Goal: Task Accomplishment & Management: Manage account settings

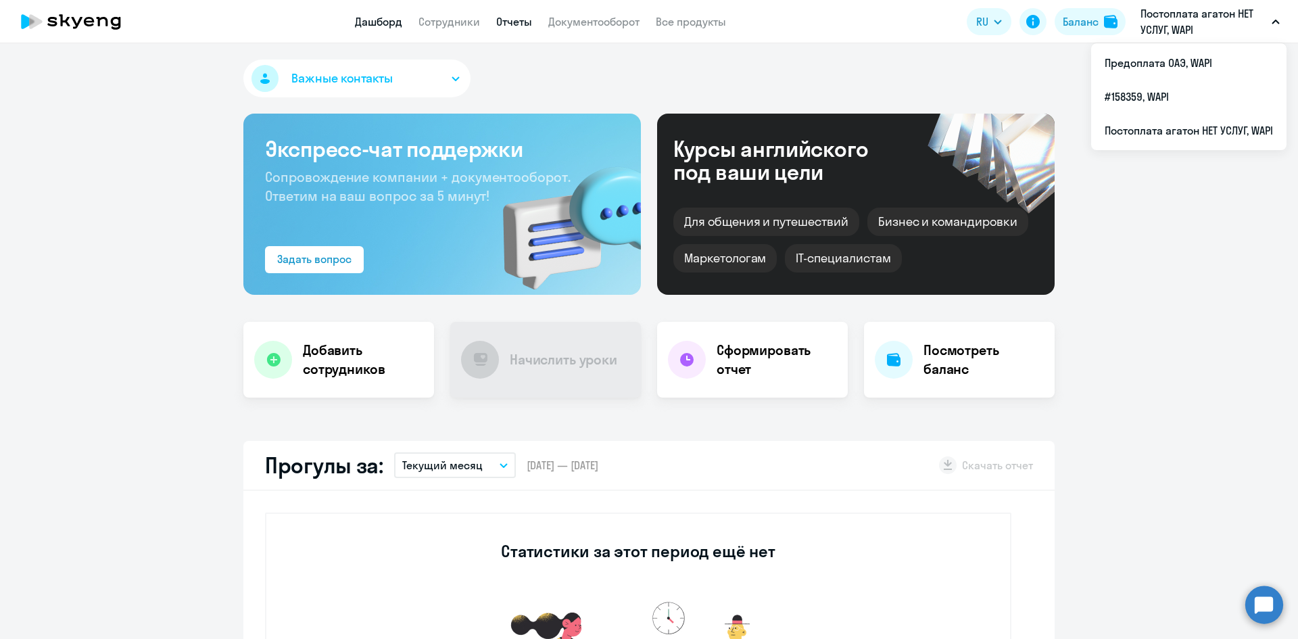
click at [521, 22] on link "Отчеты" at bounding box center [514, 22] width 36 height 14
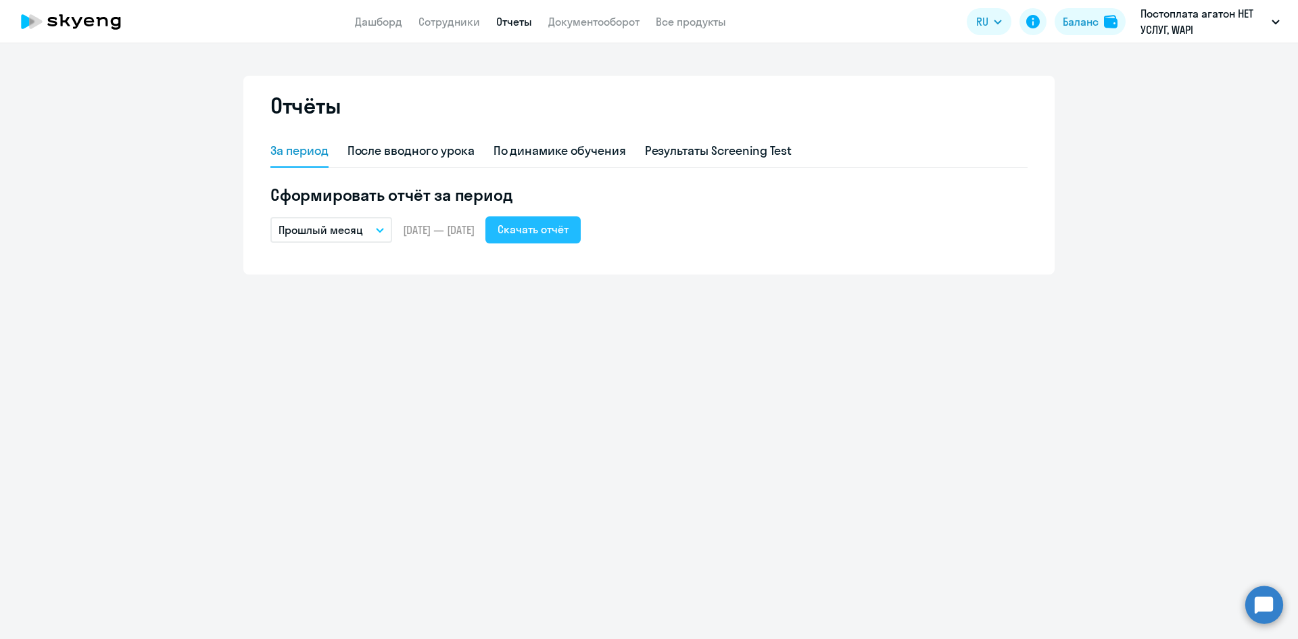
click at [567, 229] on div "Скачать отчёт" at bounding box center [533, 229] width 71 height 16
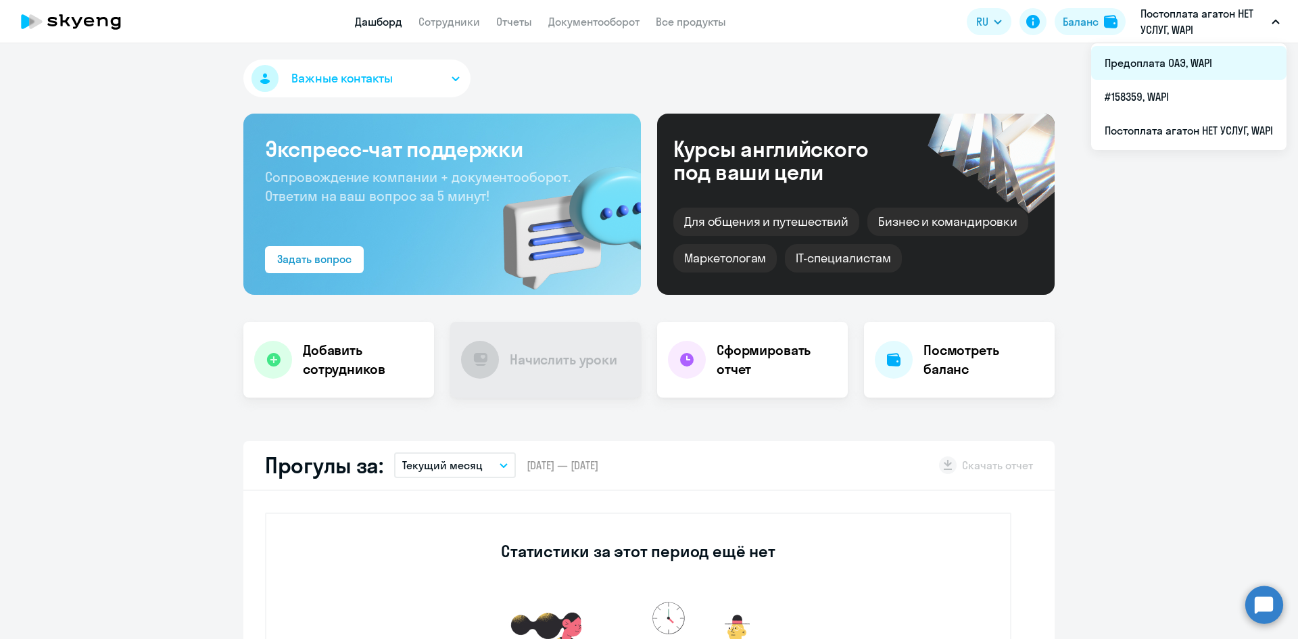
click at [1156, 62] on li "Предоплата ОАЭ, WAPI" at bounding box center [1188, 63] width 195 height 34
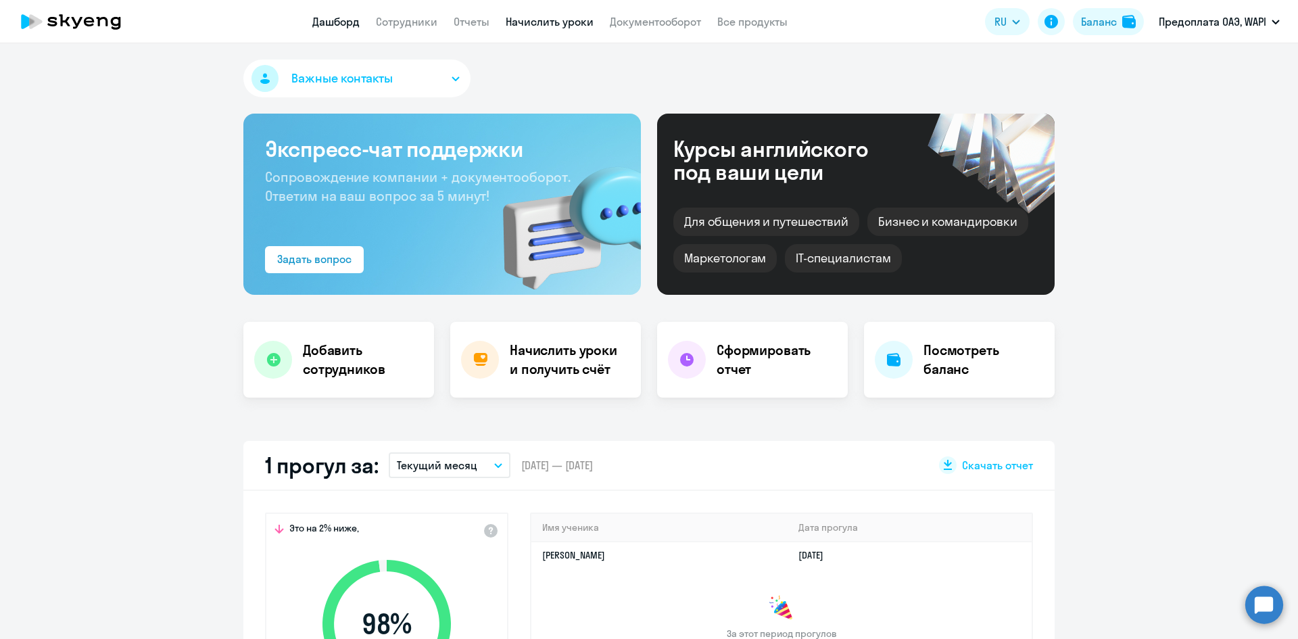
click at [574, 19] on link "Начислить уроки" at bounding box center [550, 22] width 88 height 14
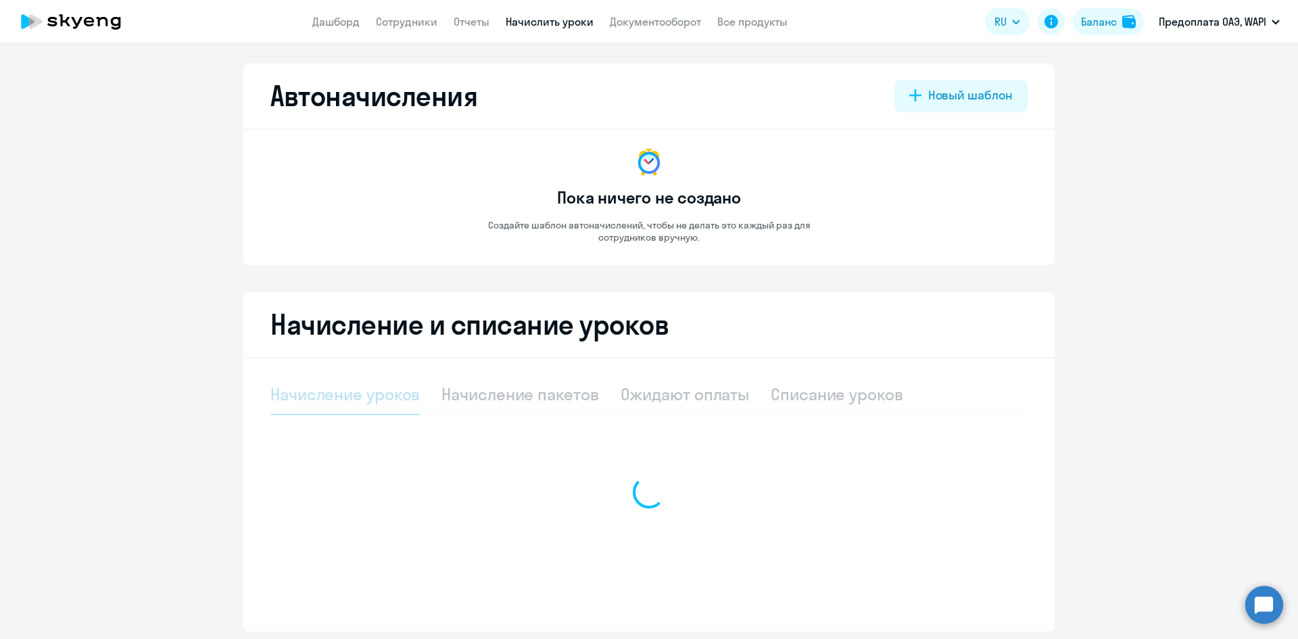
select select "10"
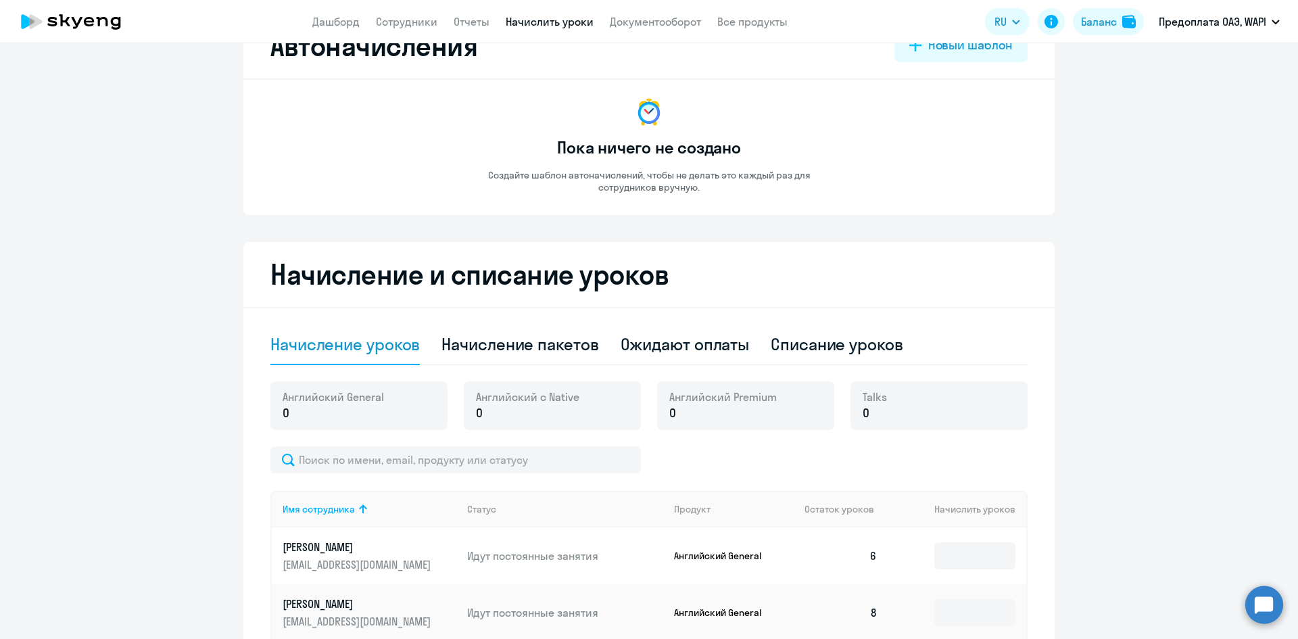
scroll to position [270, 0]
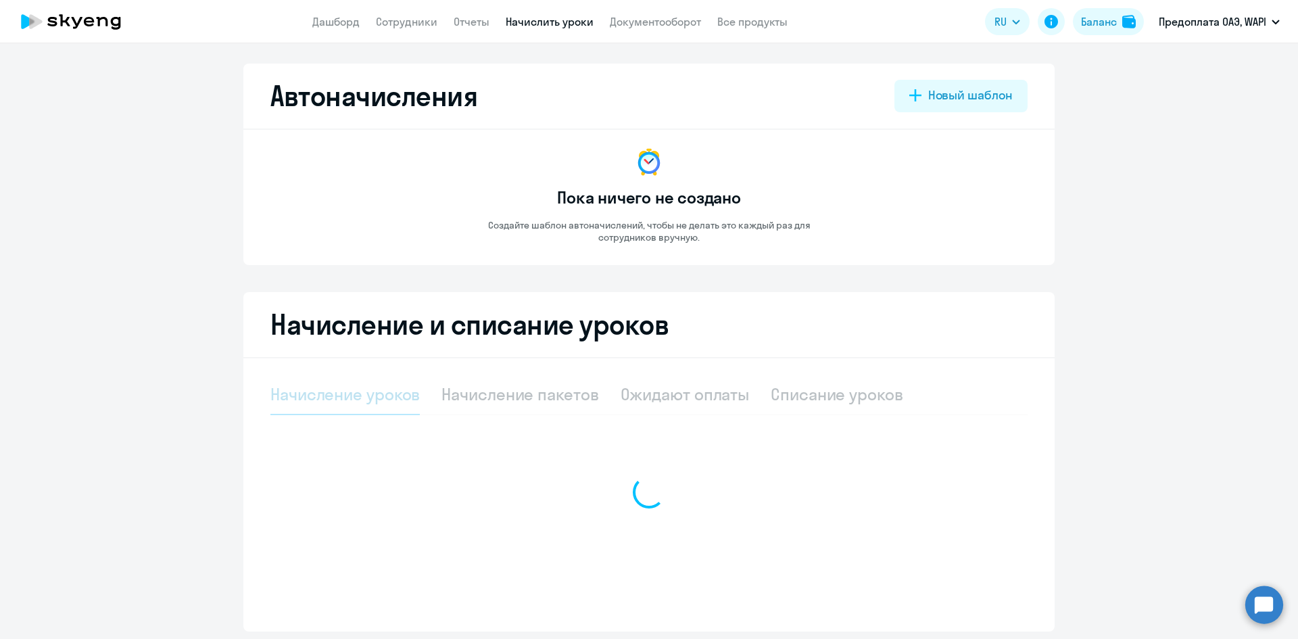
select select "10"
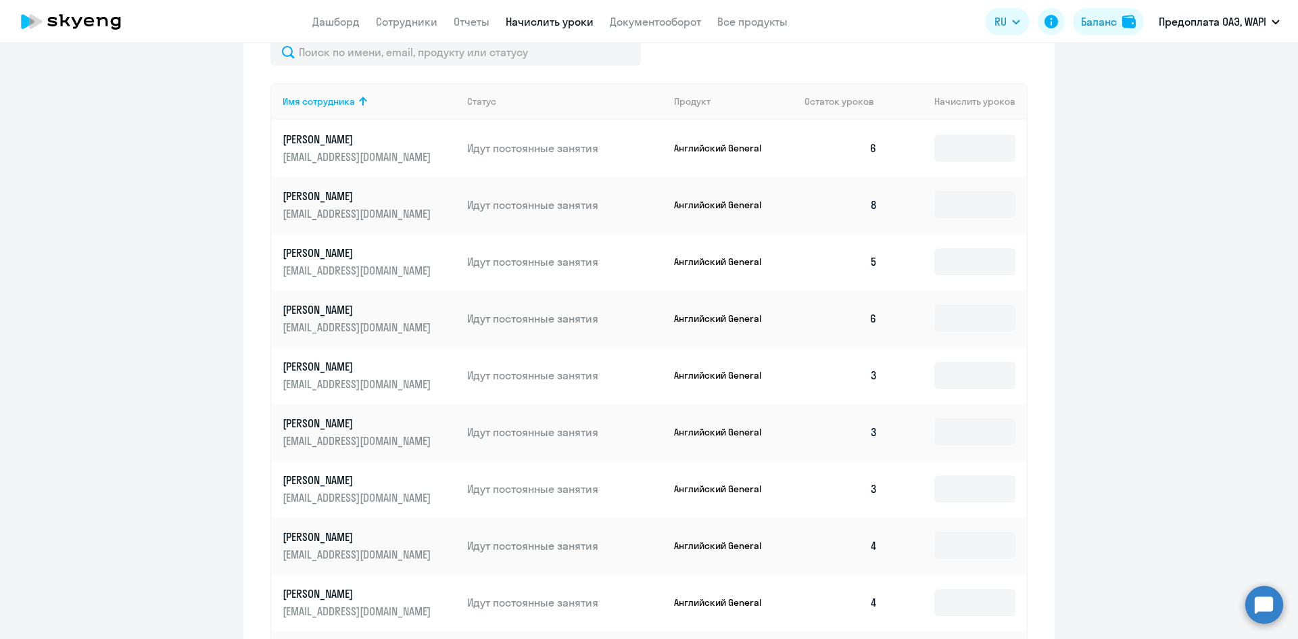
scroll to position [541, 0]
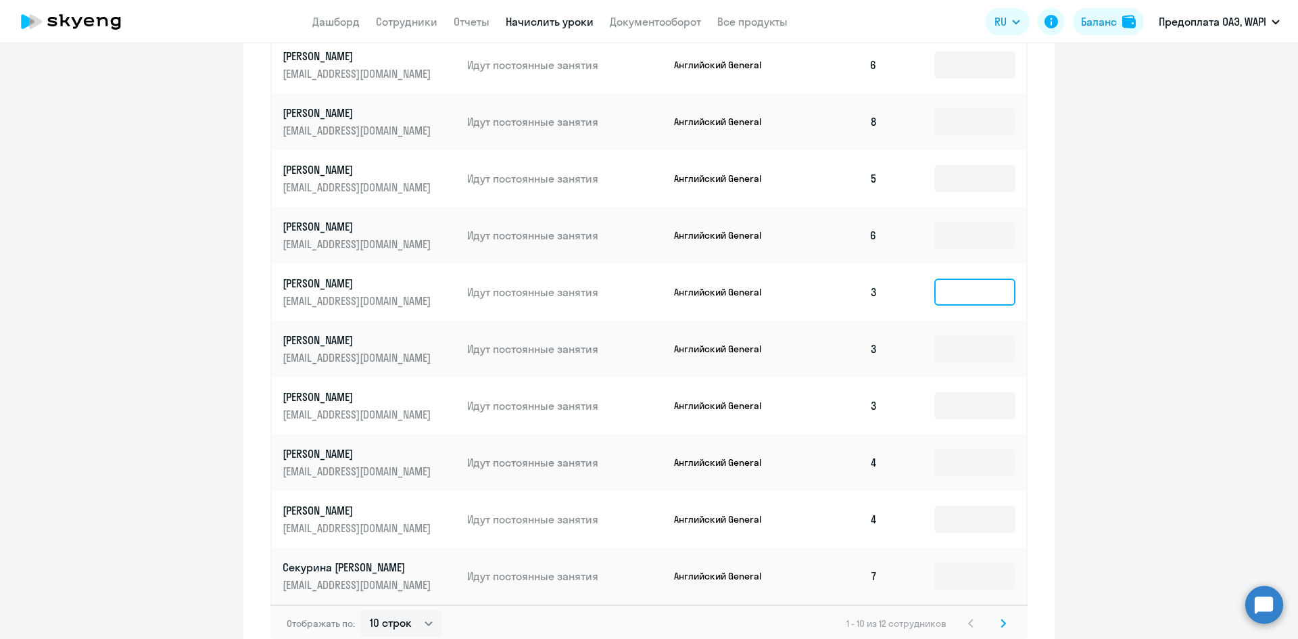
click at [966, 293] on input at bounding box center [975, 292] width 81 height 27
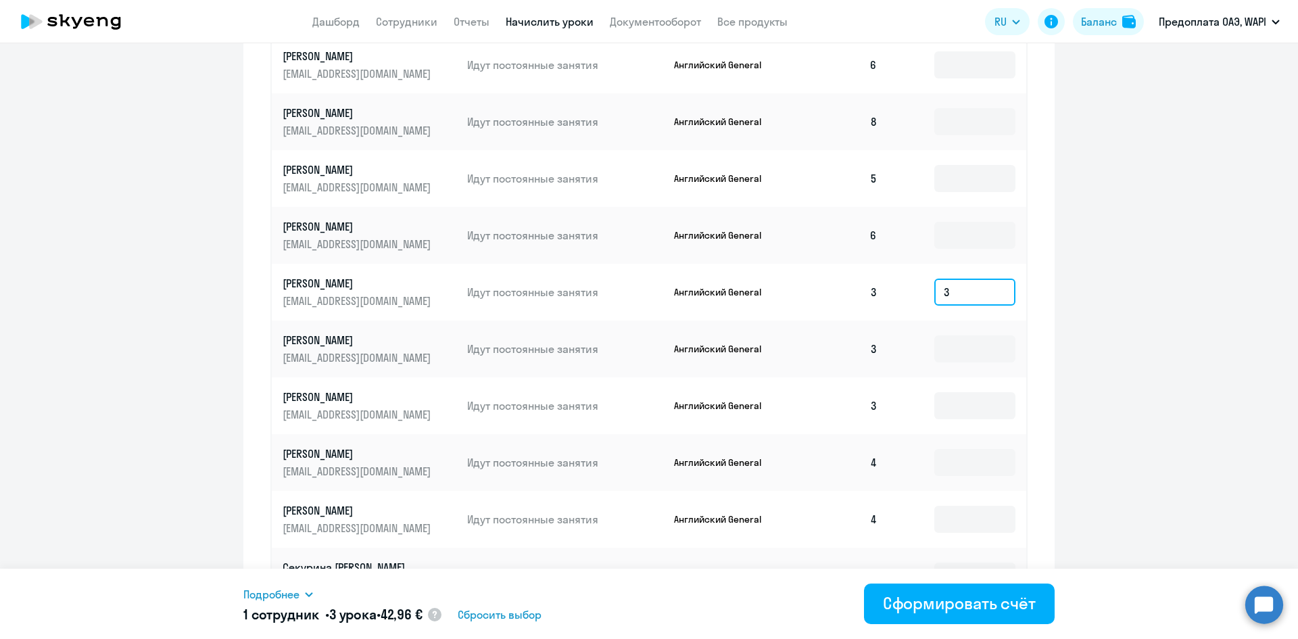
type input "3"
click at [310, 594] on icon at bounding box center [309, 594] width 11 height 11
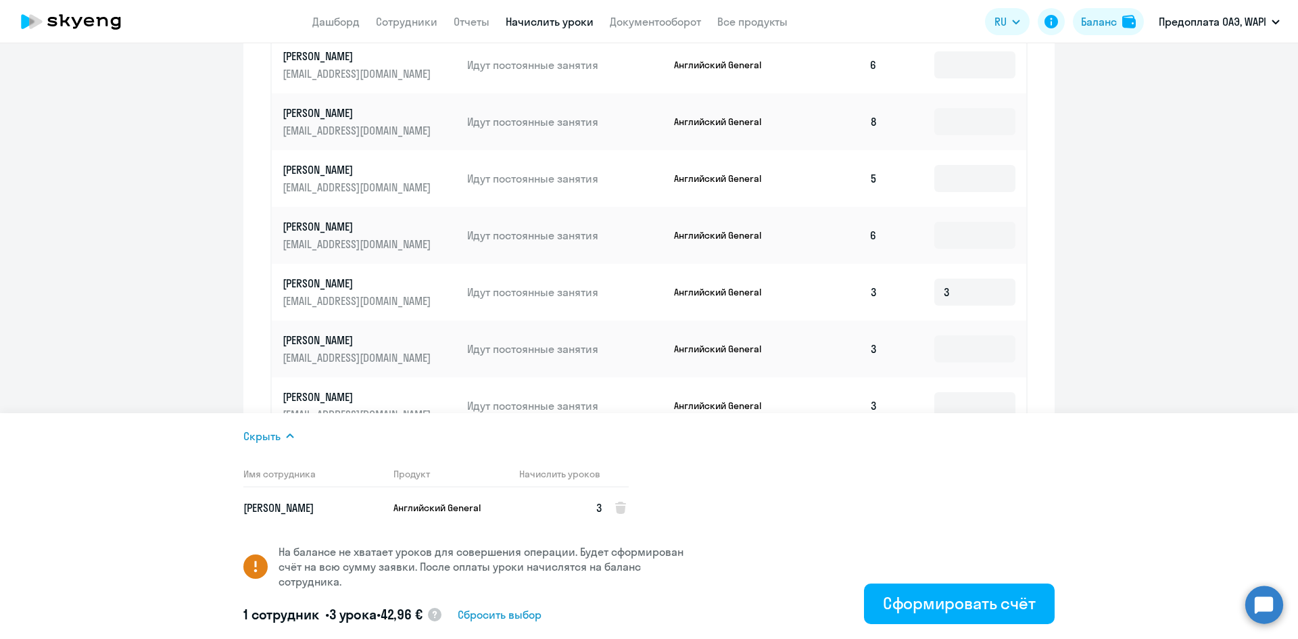
click at [1169, 323] on ng-component "Автоначисления Новый шаблон Пока ничего не создано Создайте шаблон автоначислен…" at bounding box center [649, 93] width 1298 height 1141
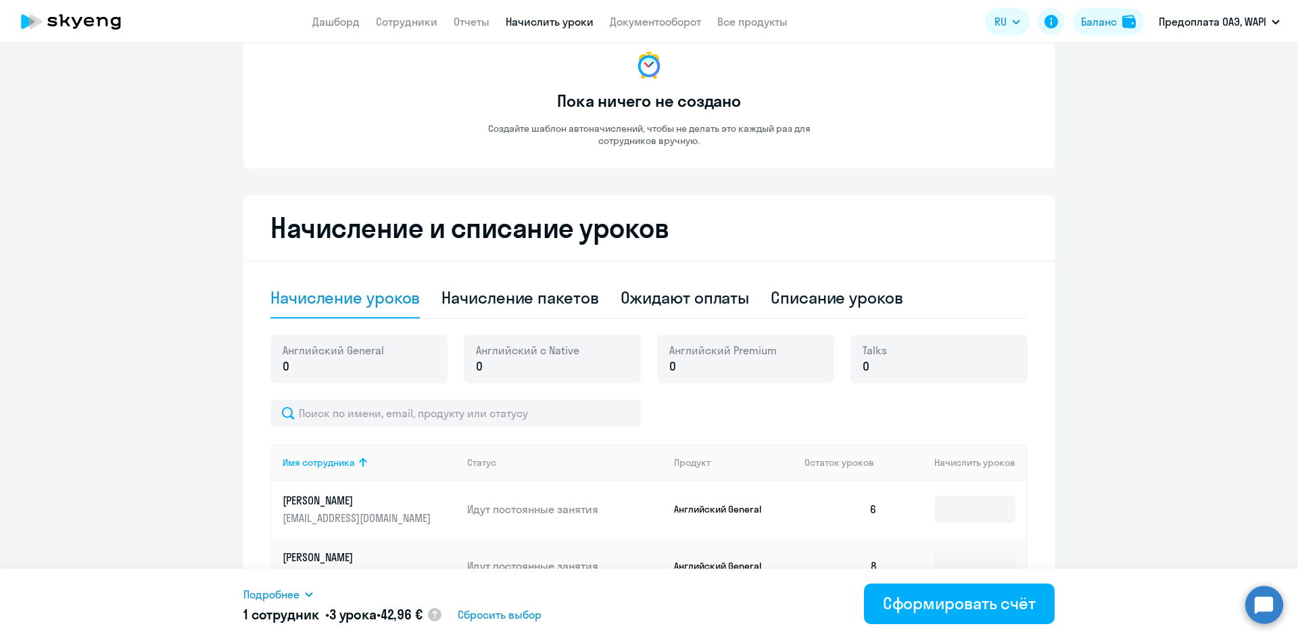
scroll to position [0, 0]
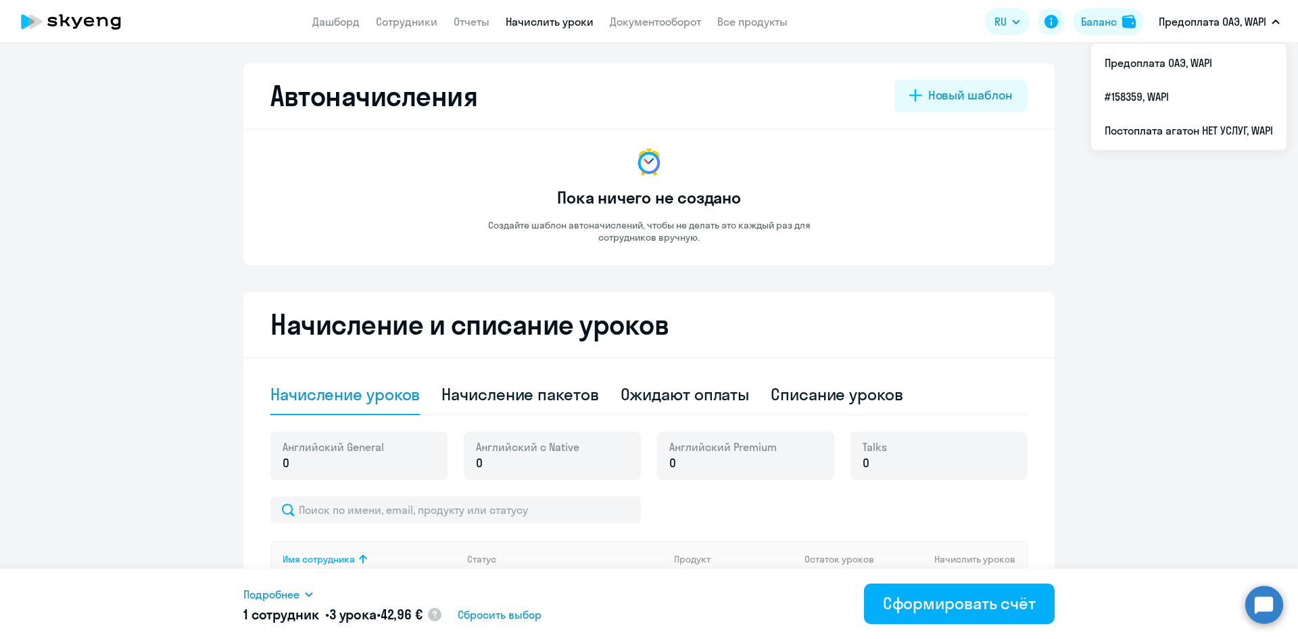
click at [1219, 25] on p "Предоплата ОАЭ, WAPI" at bounding box center [1213, 22] width 108 height 16
click at [1216, 24] on p "Предоплата ОАЭ, WAPI" at bounding box center [1213, 22] width 108 height 16
click at [1187, 137] on li "Постоплата агатон НЕТ УСЛУГ, WAPI" at bounding box center [1188, 131] width 195 height 34
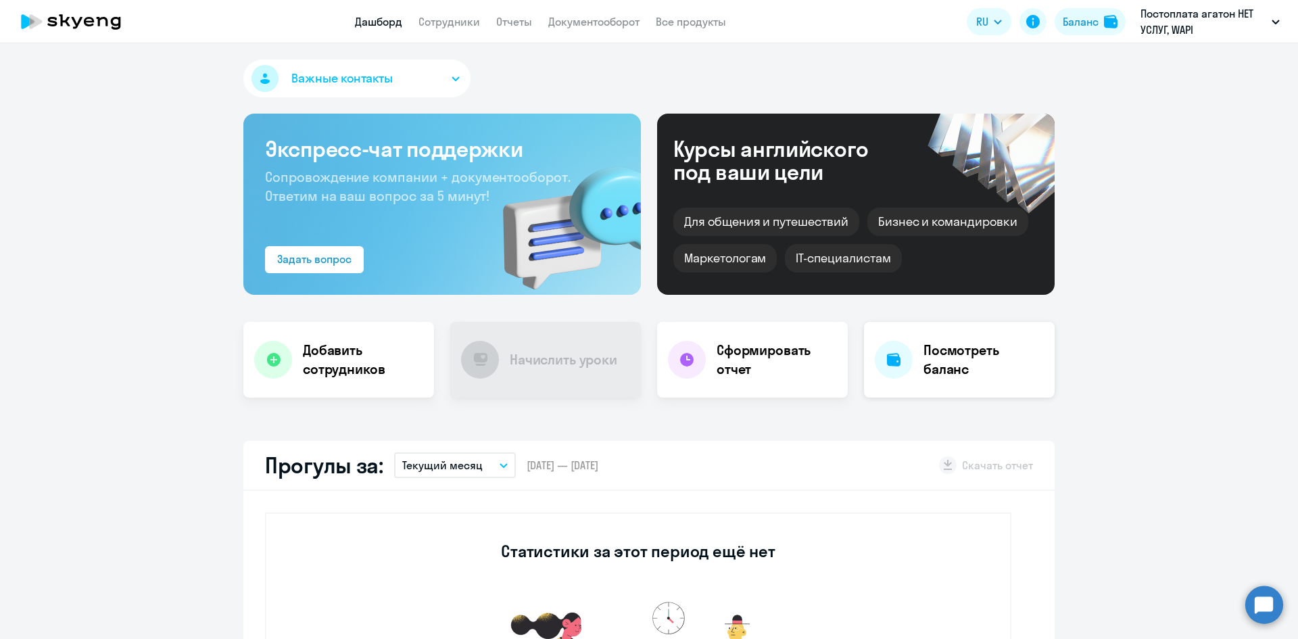
click at [956, 363] on h4 "Посмотреть баланс" at bounding box center [984, 360] width 120 height 38
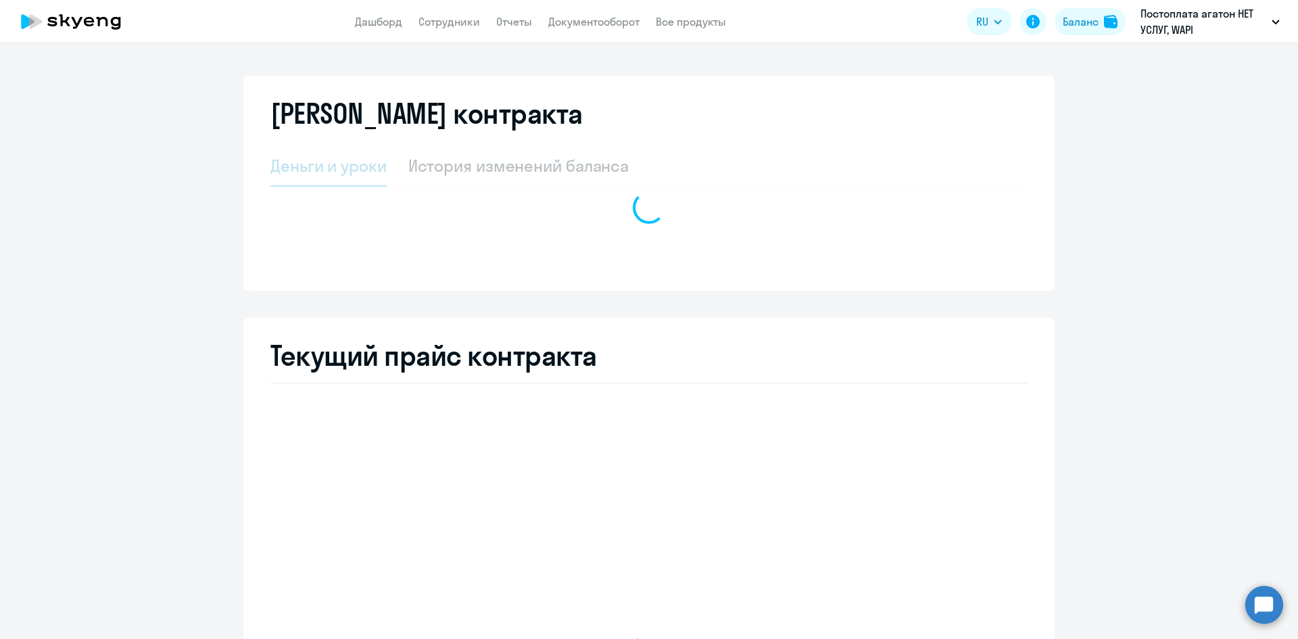
select select "english_adult_not_native_speaker"
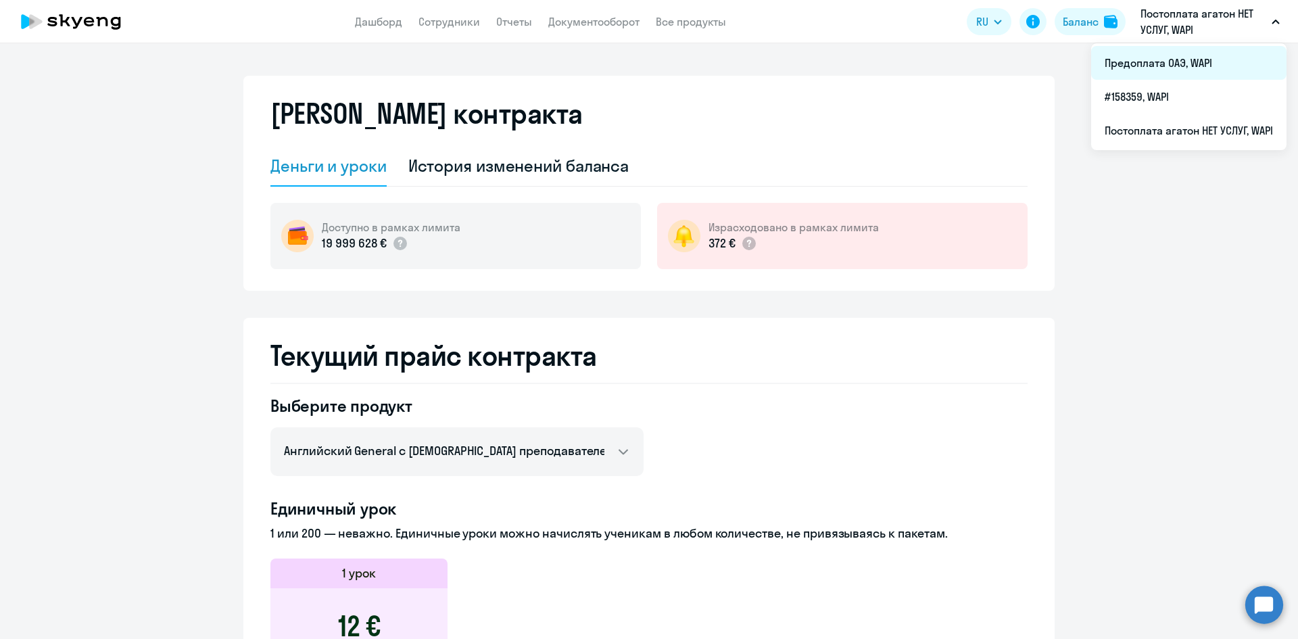
click at [1141, 63] on li "Предоплата ОАЭ, WAPI" at bounding box center [1188, 63] width 195 height 34
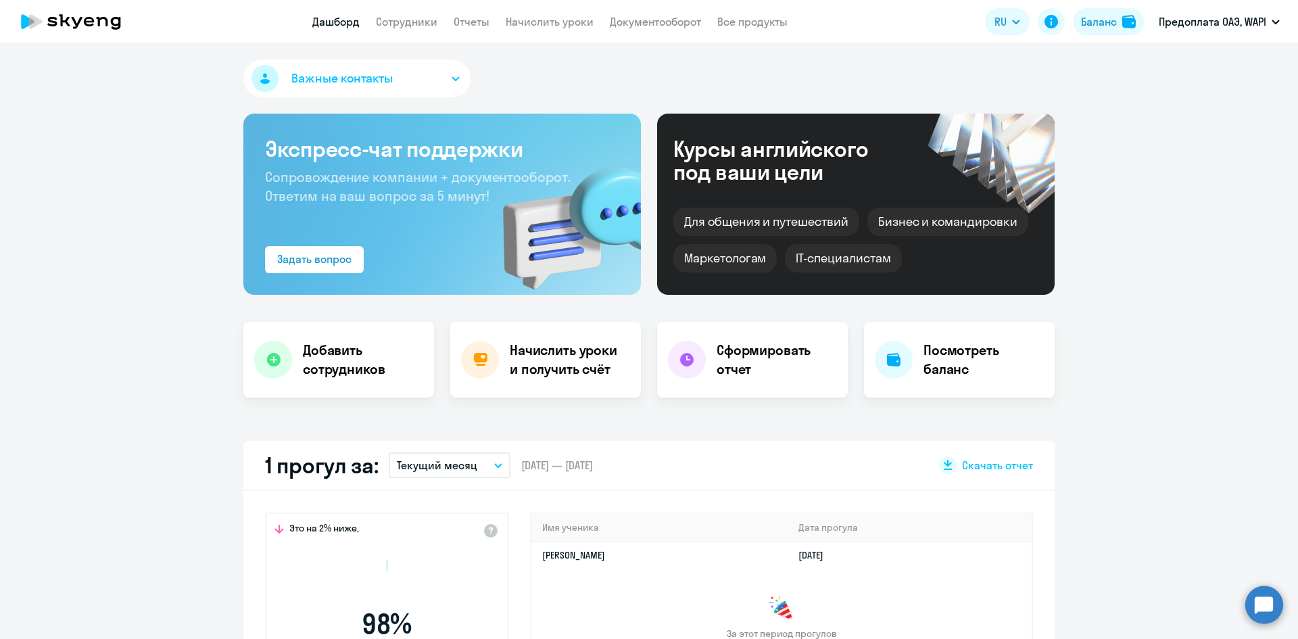
select select "30"
click at [935, 356] on h4 "Посмотреть баланс" at bounding box center [984, 360] width 120 height 38
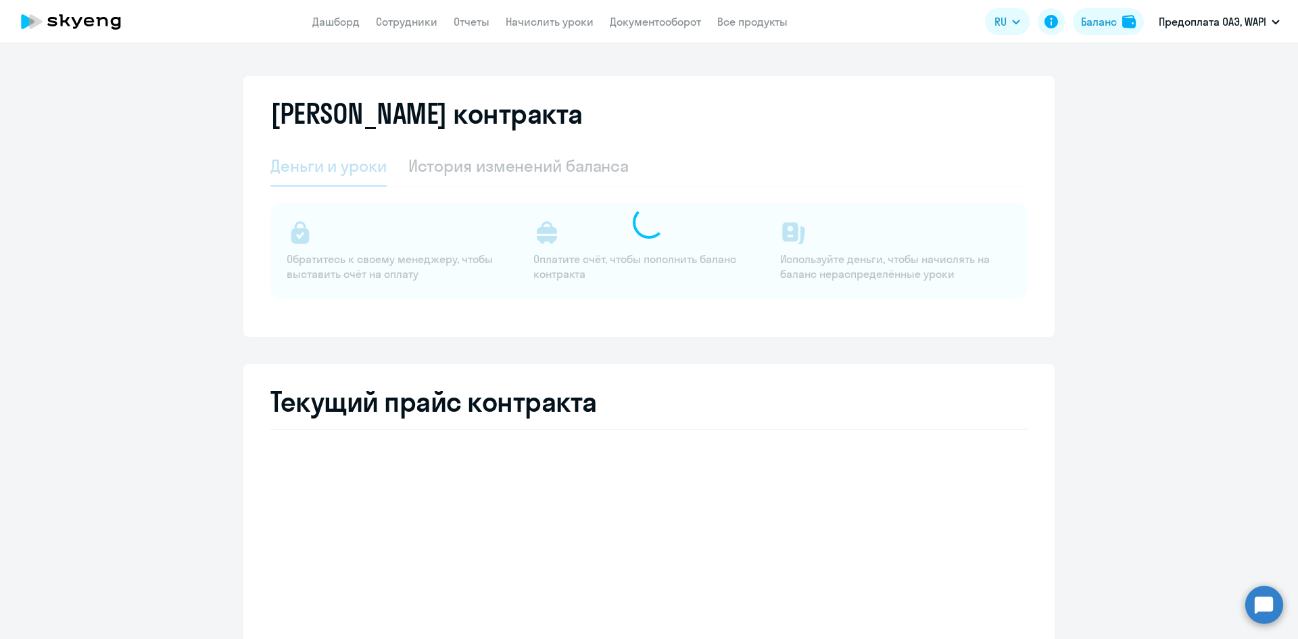
select select "english_adult_not_native_speaker"
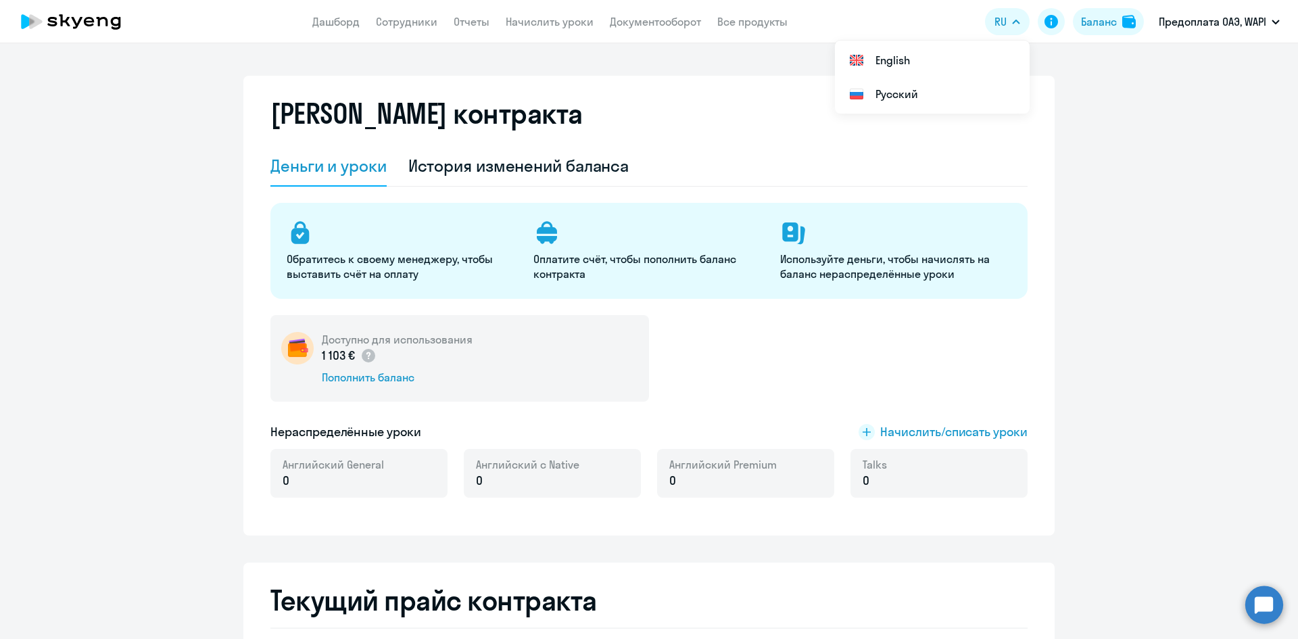
click at [708, 160] on div "Деньги и уроки История изменений баланса" at bounding box center [648, 166] width 757 height 41
click at [558, 161] on div "История изменений баланса" at bounding box center [518, 166] width 221 height 22
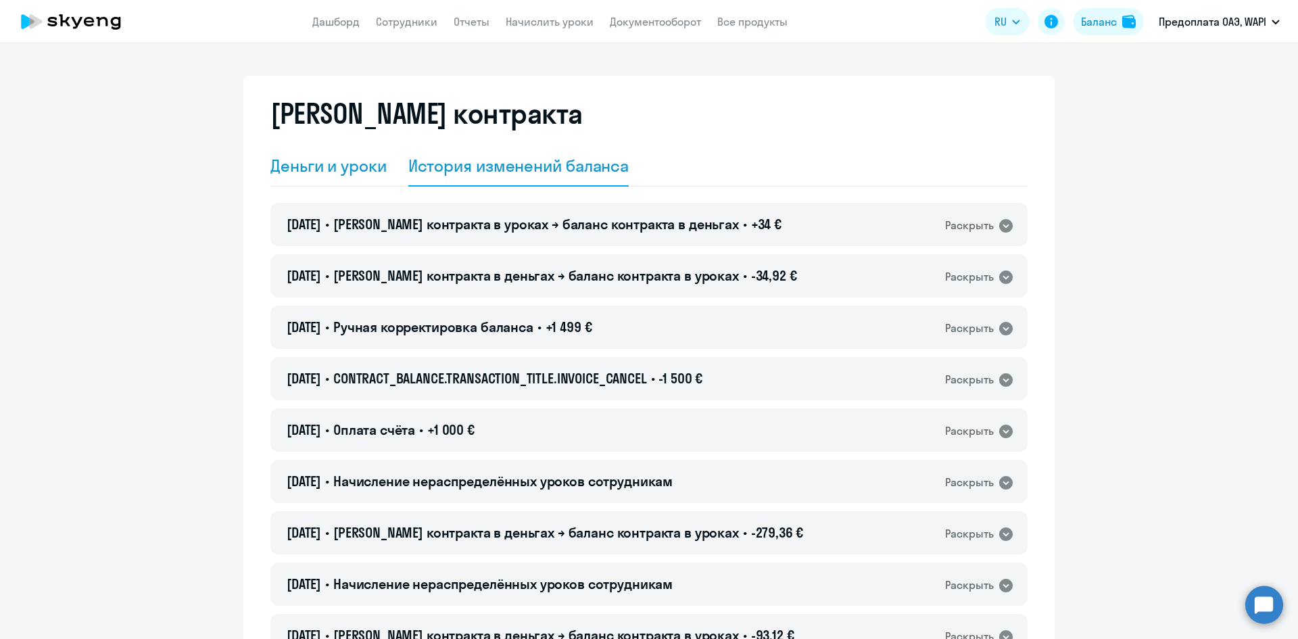
click at [338, 164] on div "Деньги и уроки" at bounding box center [328, 166] width 116 height 22
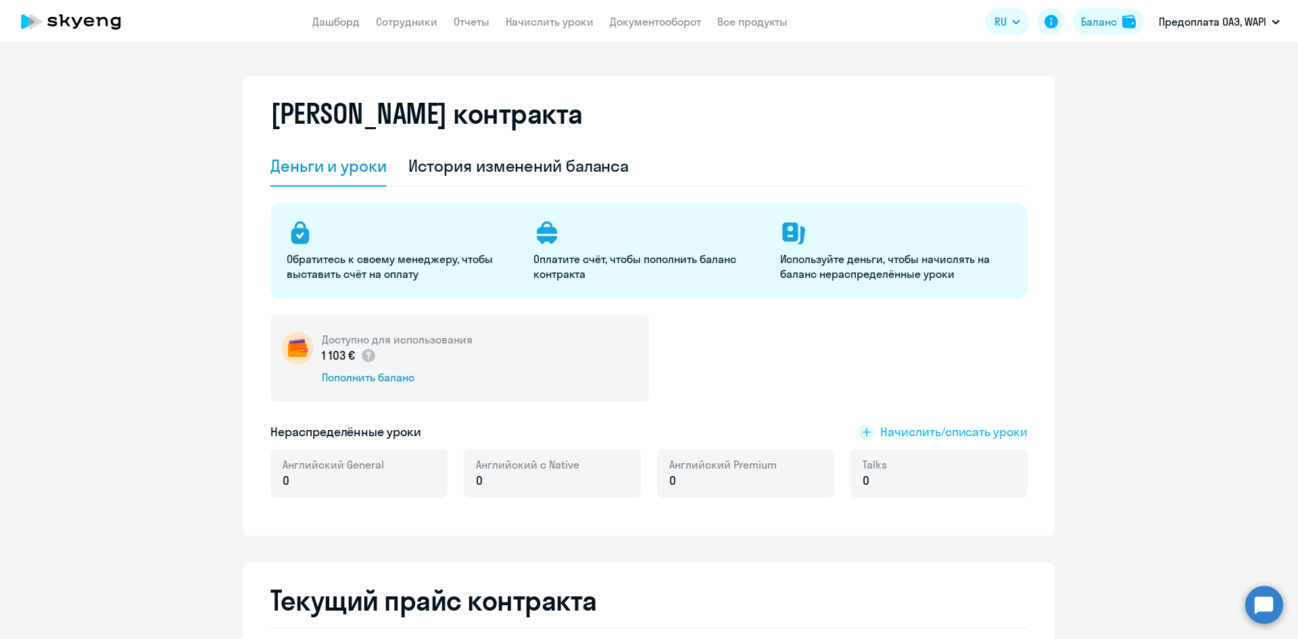
click at [932, 433] on span "Начислить/списать уроки" at bounding box center [953, 432] width 147 height 18
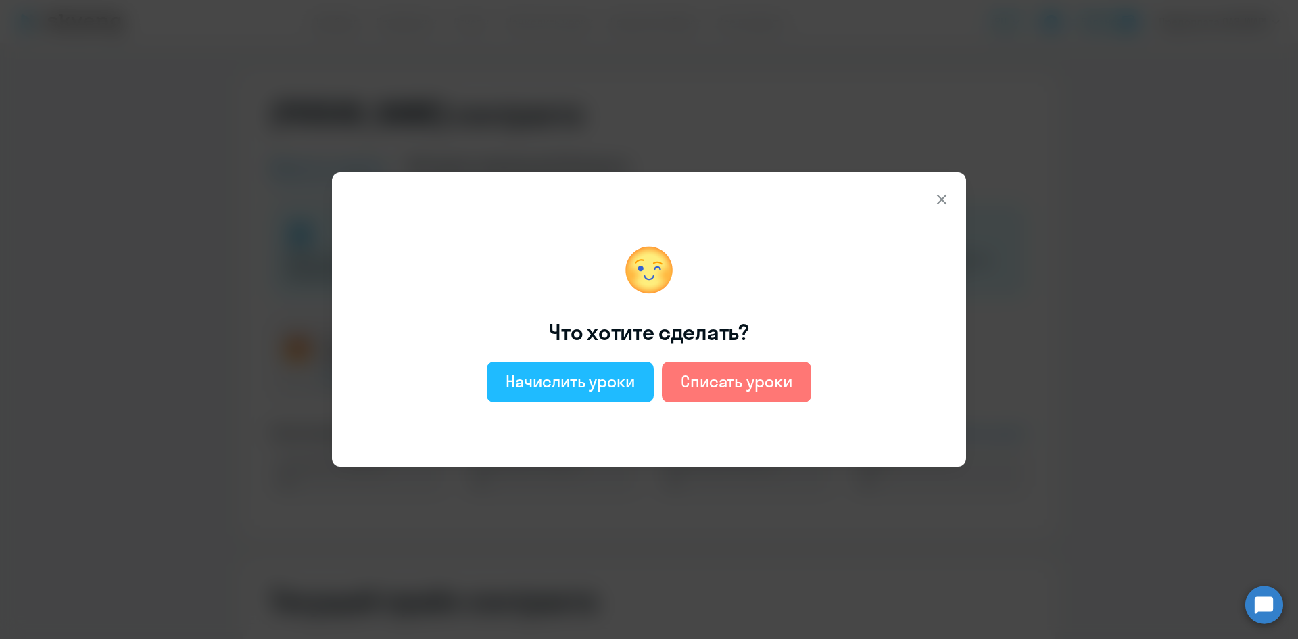
click at [575, 379] on div "Начислить уроки" at bounding box center [570, 382] width 129 height 22
select select "english_adult_not_native_speaker"
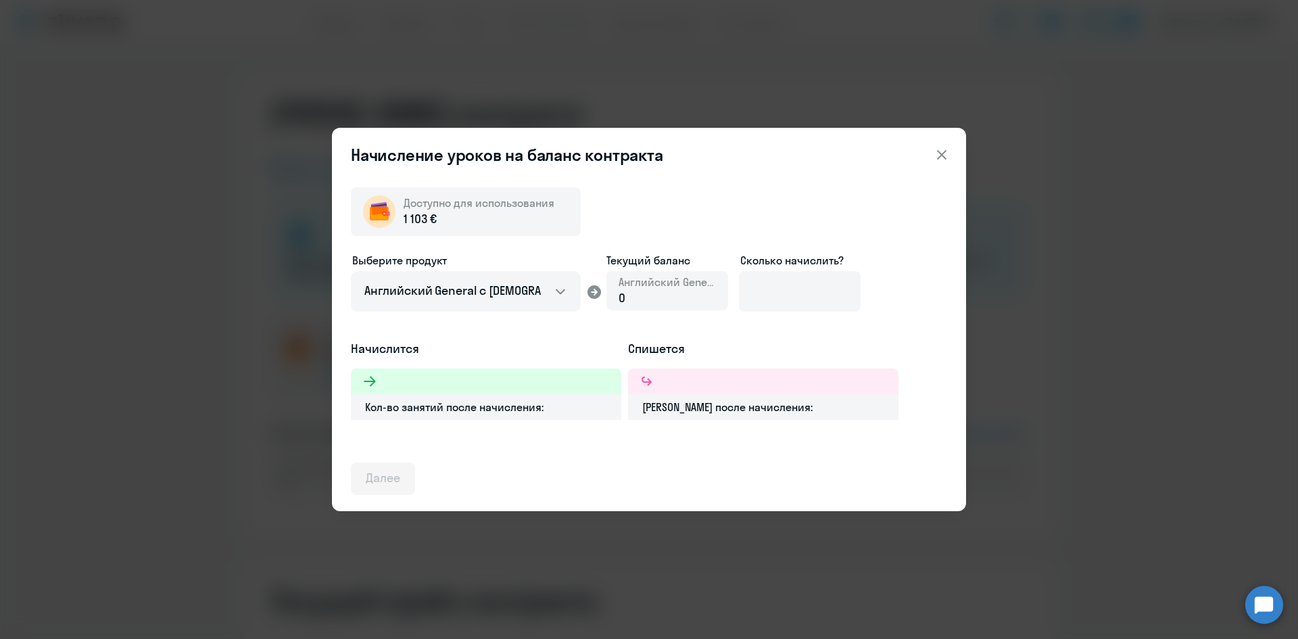
click at [624, 291] on span "0" at bounding box center [622, 298] width 7 height 16
click at [595, 287] on icon at bounding box center [595, 292] width 14 height 14
click at [667, 293] on div "0" at bounding box center [667, 298] width 97 height 18
click at [626, 304] on div "0" at bounding box center [667, 298] width 97 height 18
drag, startPoint x: 621, startPoint y: 299, endPoint x: 728, endPoint y: 290, distance: 107.2
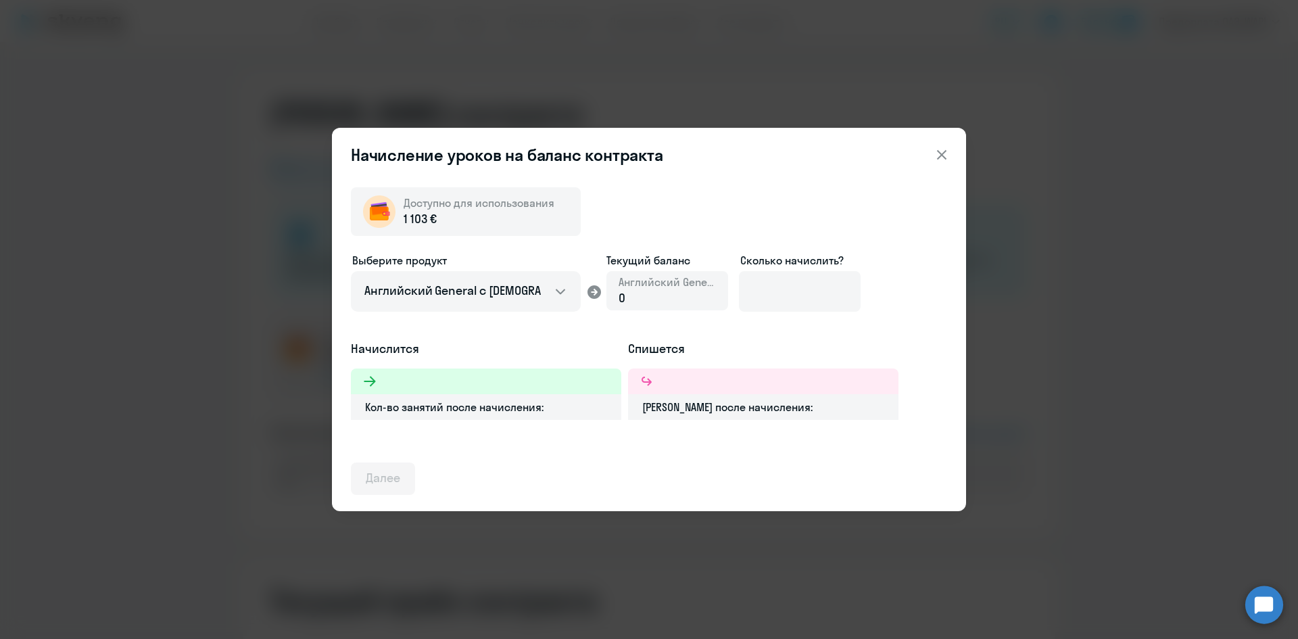
click at [665, 294] on div "0" at bounding box center [667, 298] width 97 height 18
click at [772, 293] on input at bounding box center [800, 291] width 122 height 41
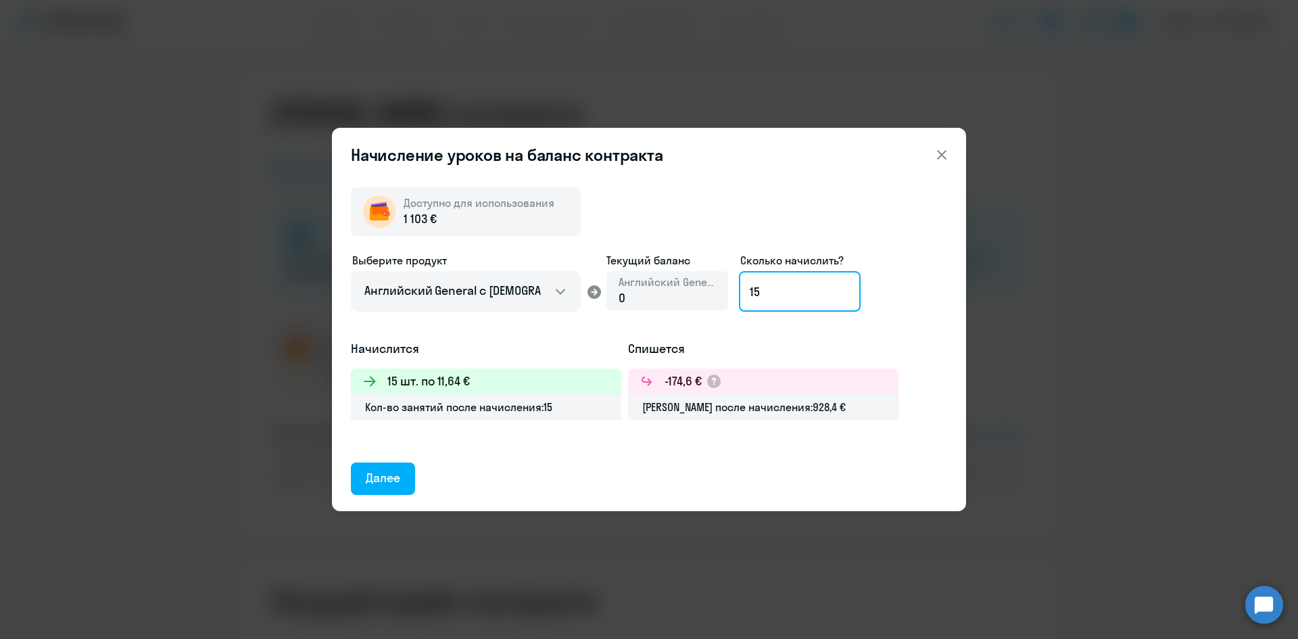
type input "1"
type input "30"
click at [405, 477] on button "Далее" at bounding box center [383, 479] width 64 height 32
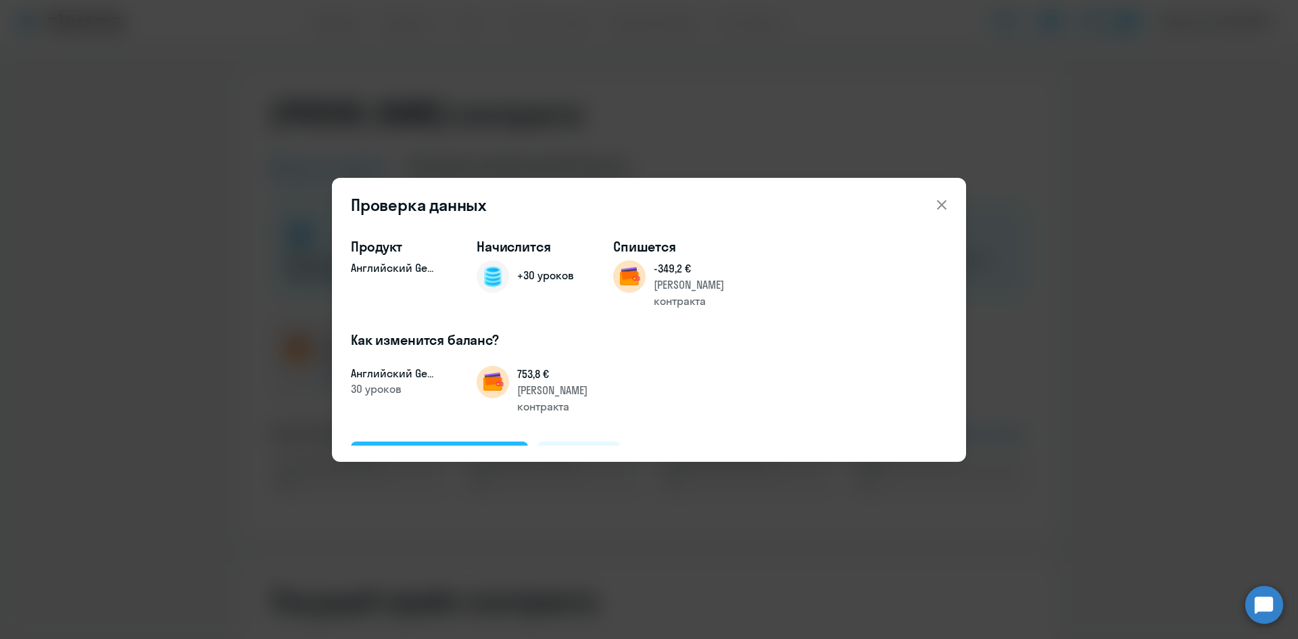
click at [489, 442] on button "Подтвердить и начислить" at bounding box center [439, 458] width 177 height 32
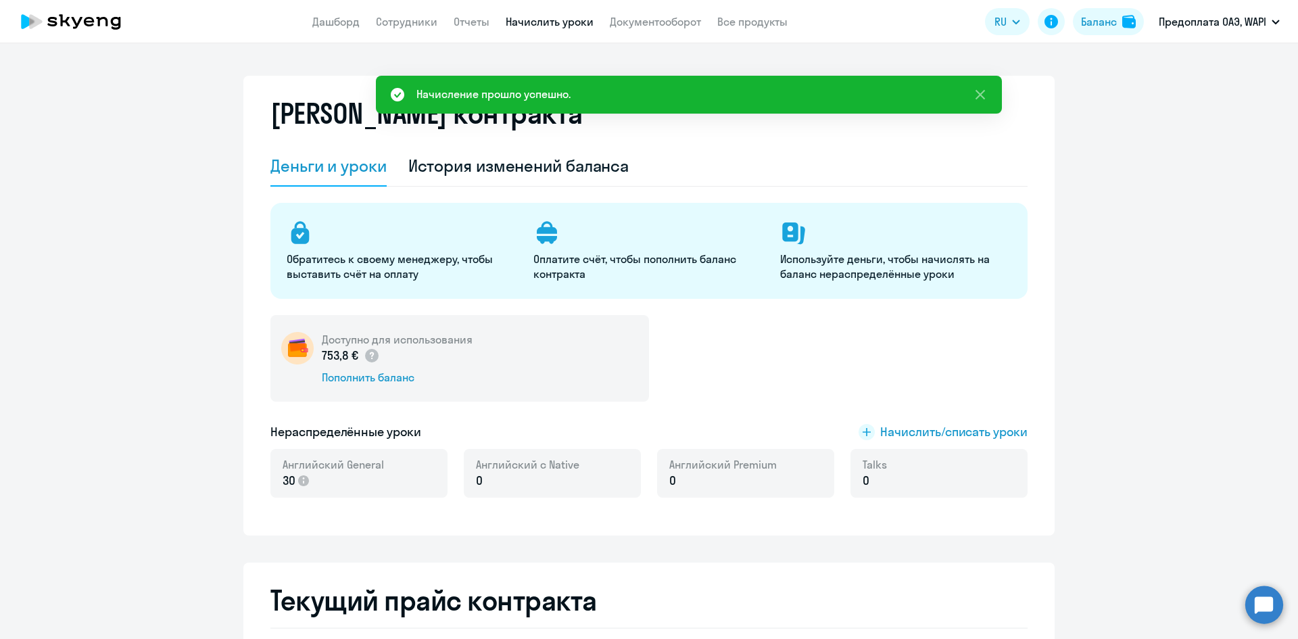
click at [535, 21] on link "Начислить уроки" at bounding box center [550, 22] width 88 height 14
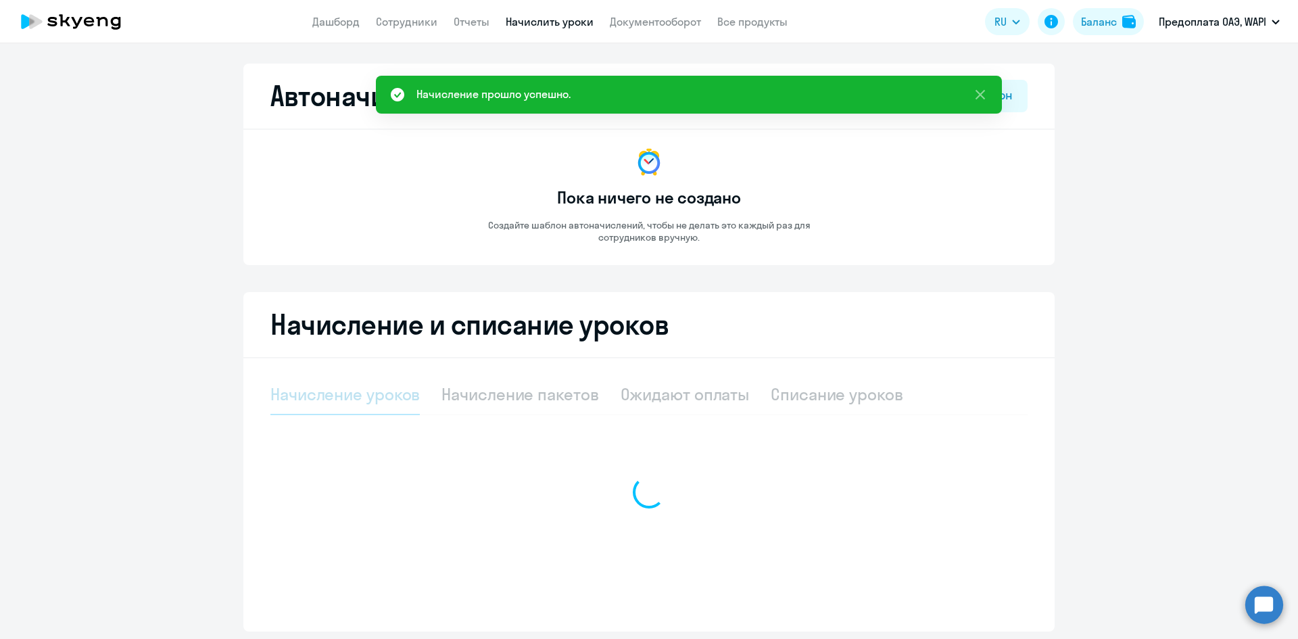
select select "10"
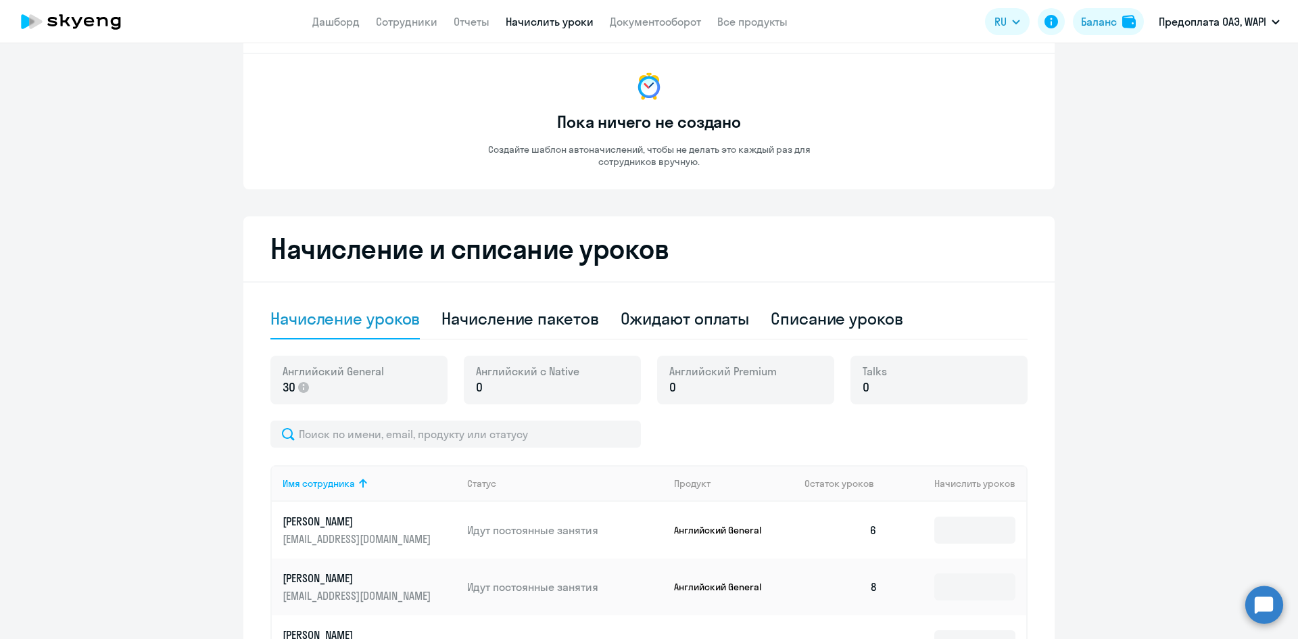
scroll to position [406, 0]
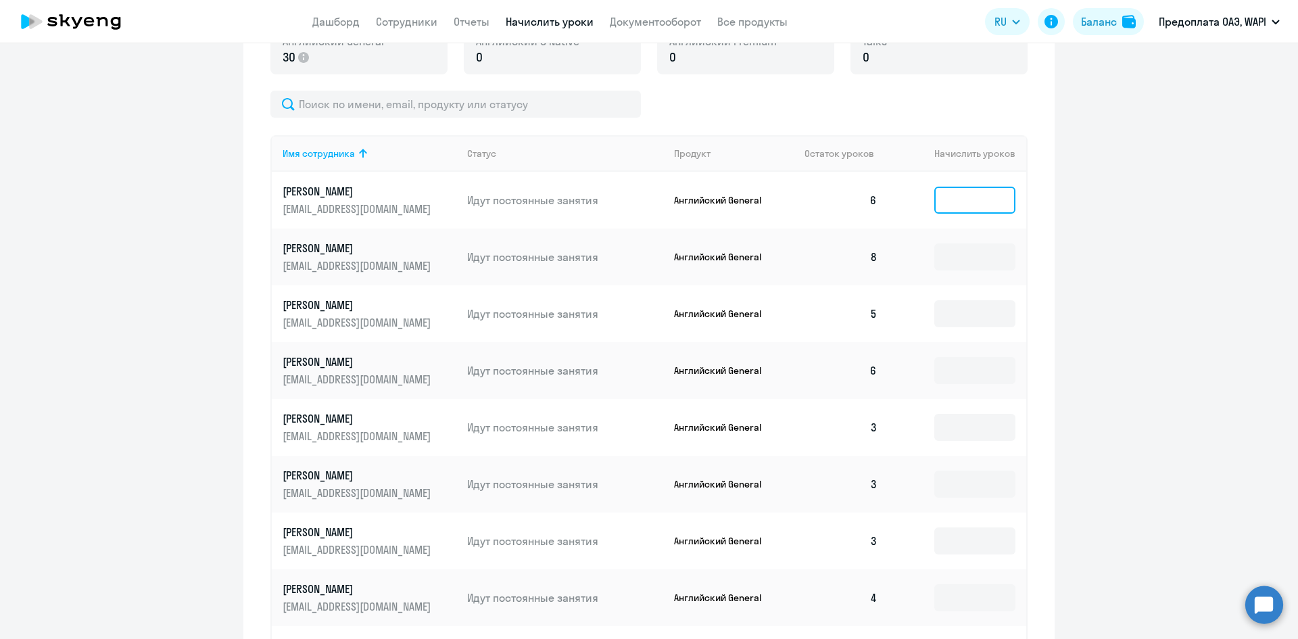
click at [962, 200] on input at bounding box center [975, 200] width 81 height 27
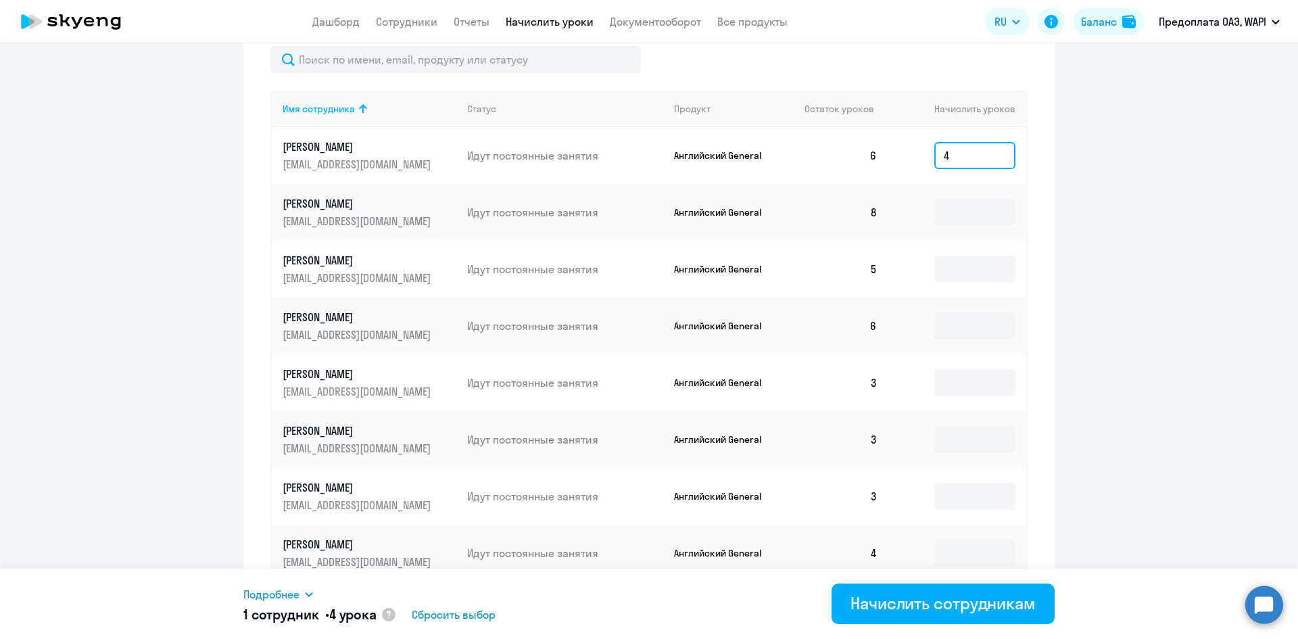
scroll to position [473, 0]
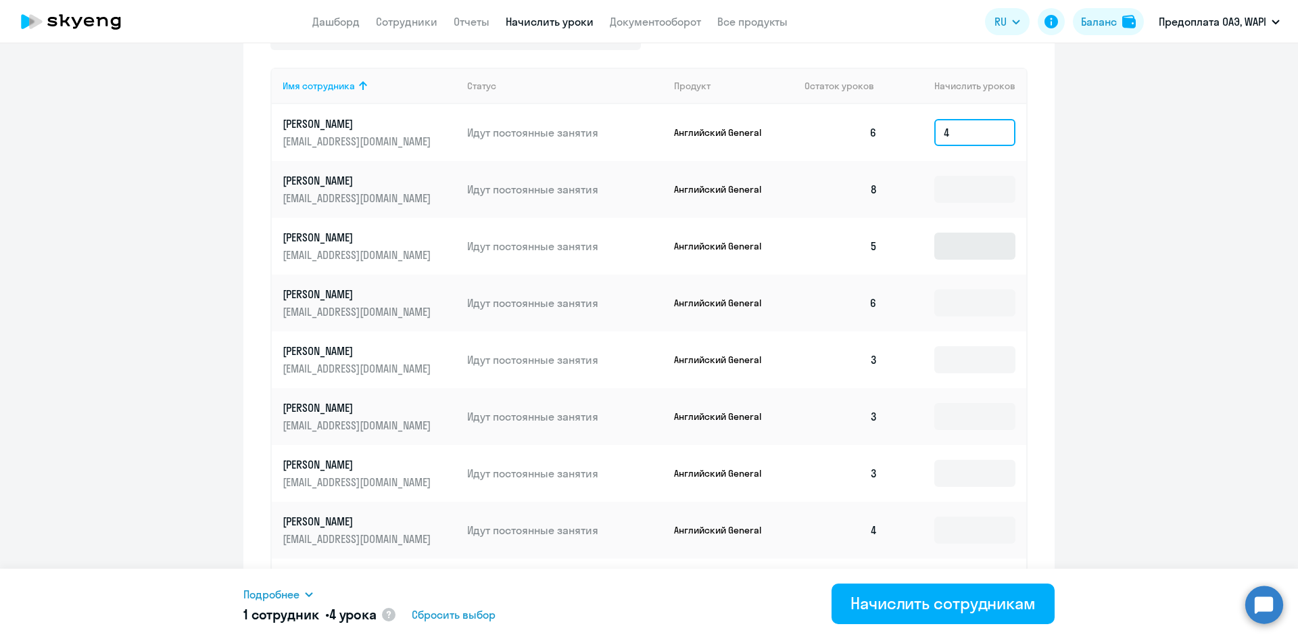
type input "4"
click at [951, 243] on input at bounding box center [975, 246] width 81 height 27
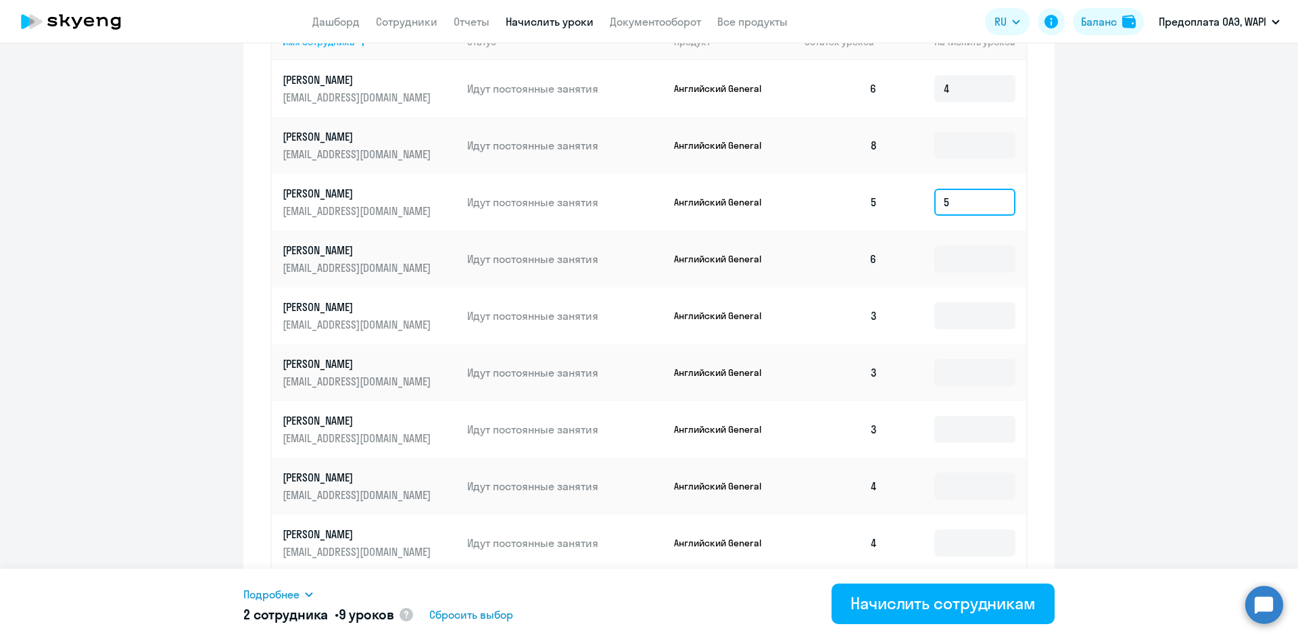
scroll to position [541, 0]
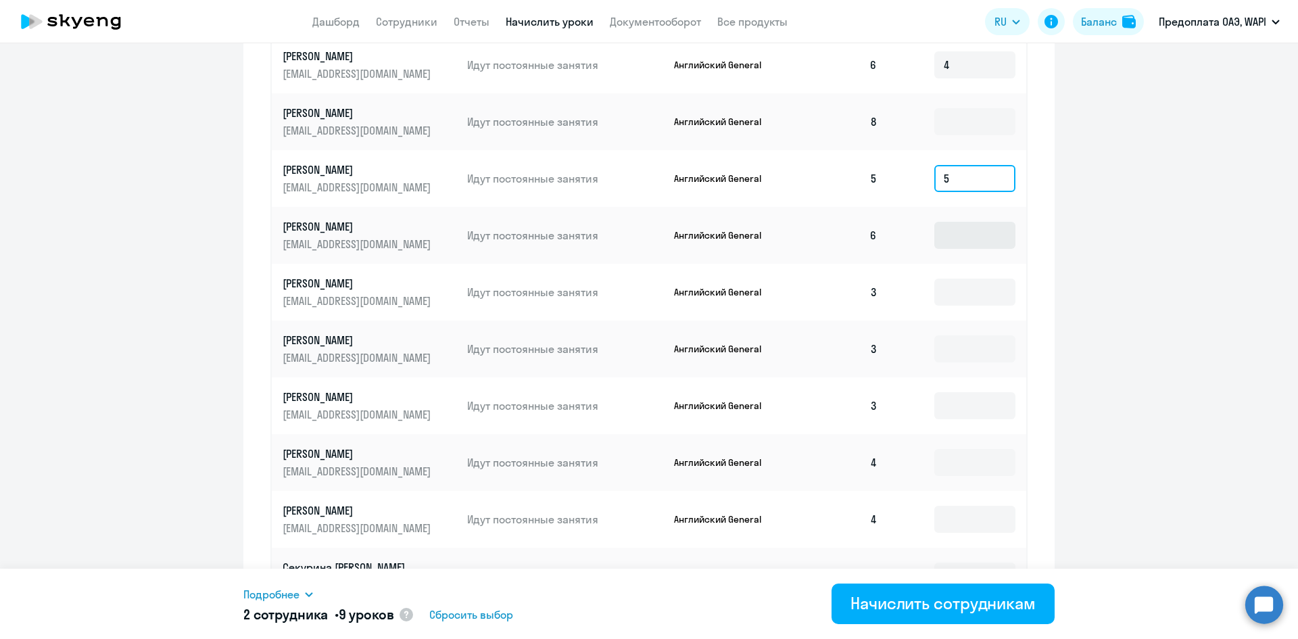
type input "5"
click at [951, 237] on input at bounding box center [975, 235] width 81 height 27
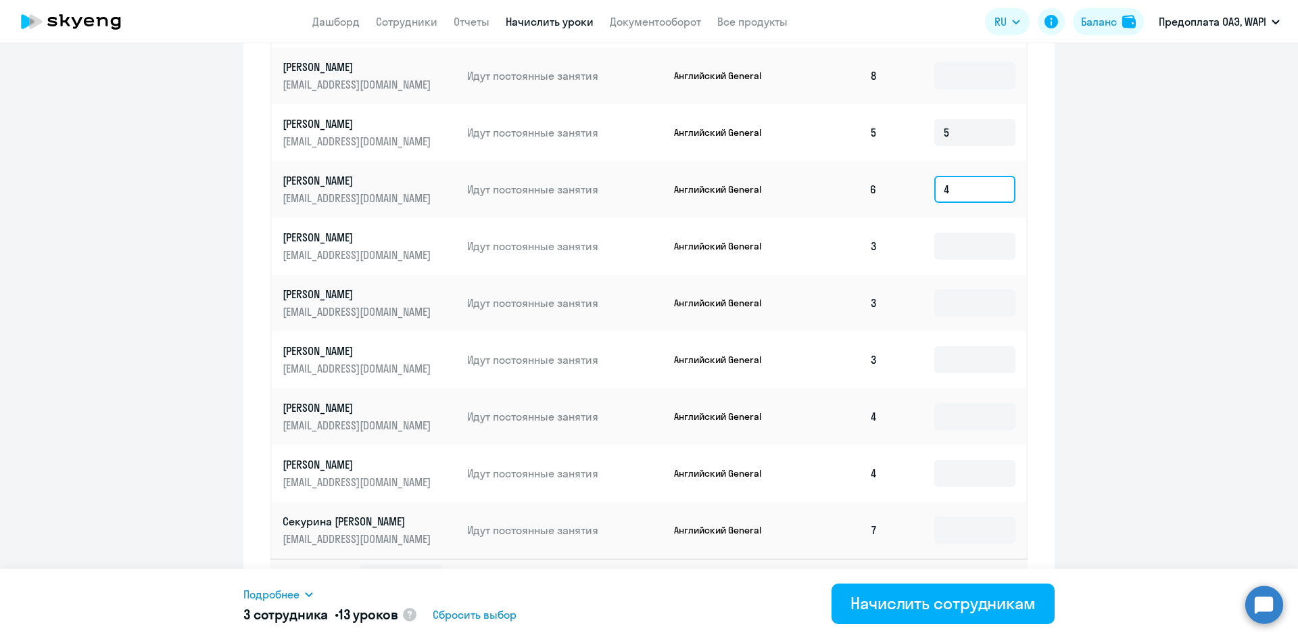
scroll to position [609, 0]
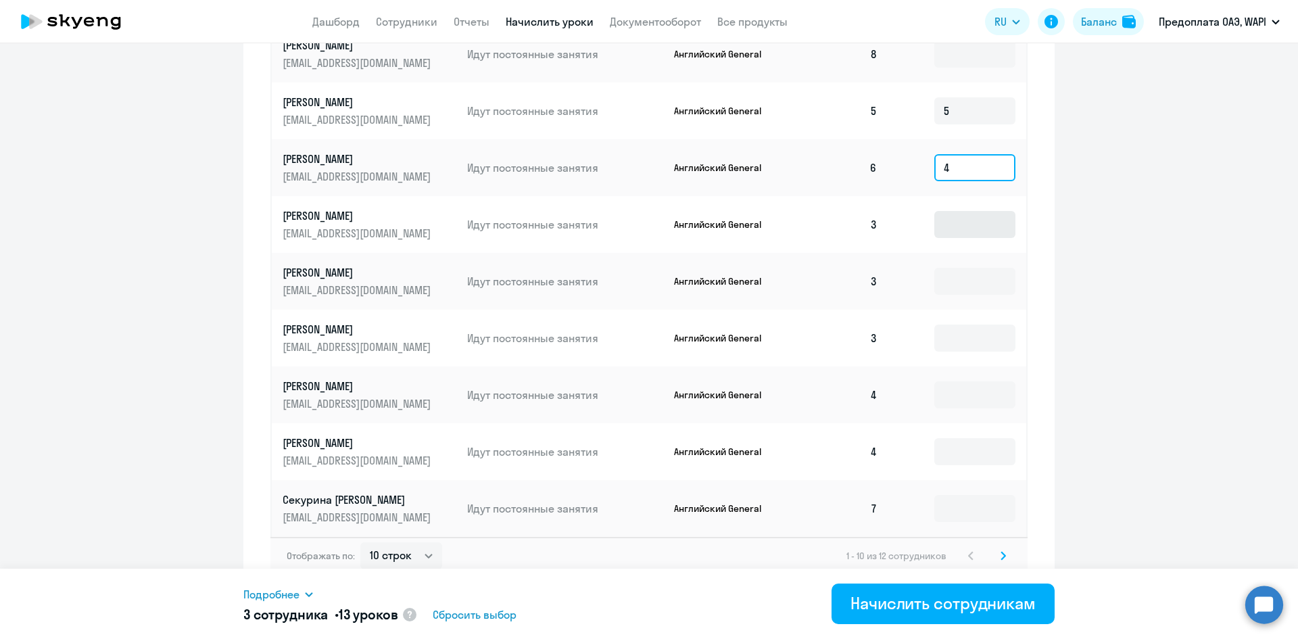
type input "4"
click at [955, 226] on input at bounding box center [975, 224] width 81 height 27
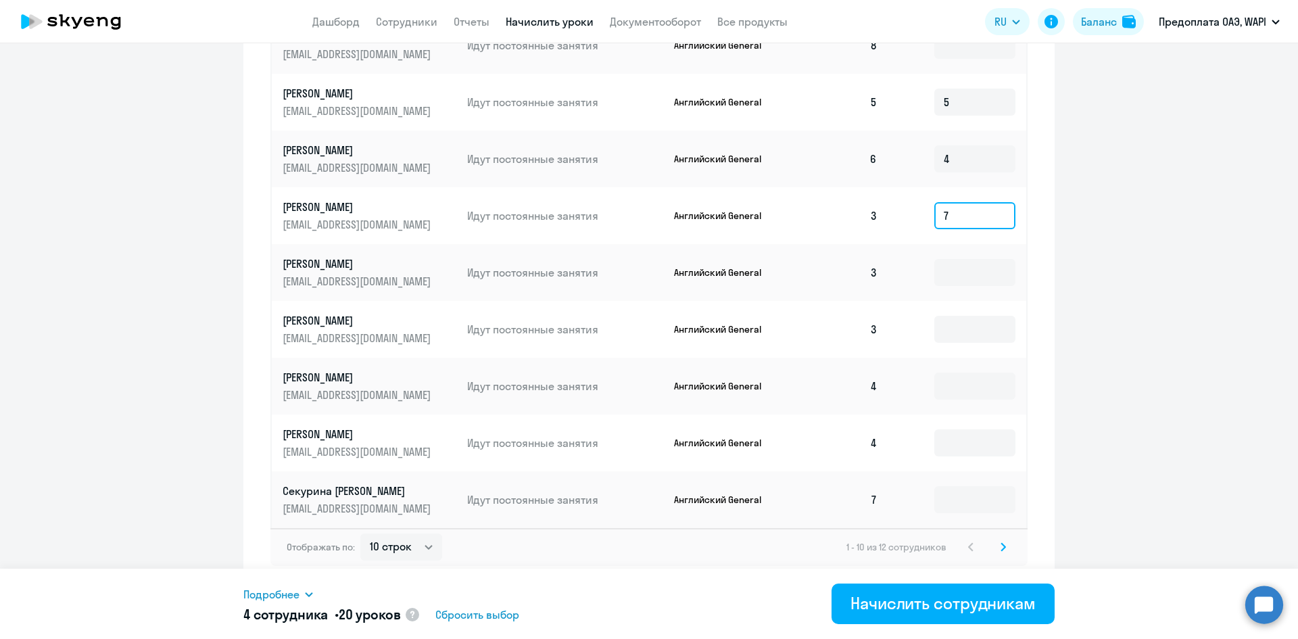
scroll to position [620, 0]
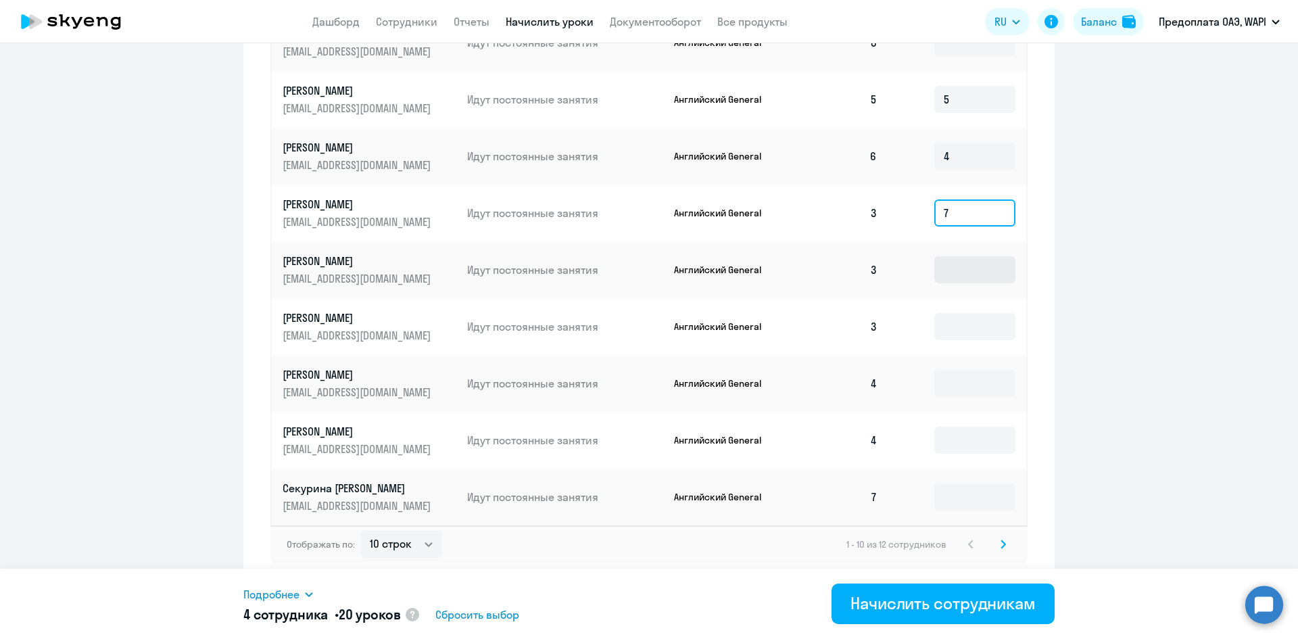
type input "7"
click at [954, 266] on input at bounding box center [975, 269] width 81 height 27
type input "7"
click at [943, 327] on input at bounding box center [975, 326] width 81 height 27
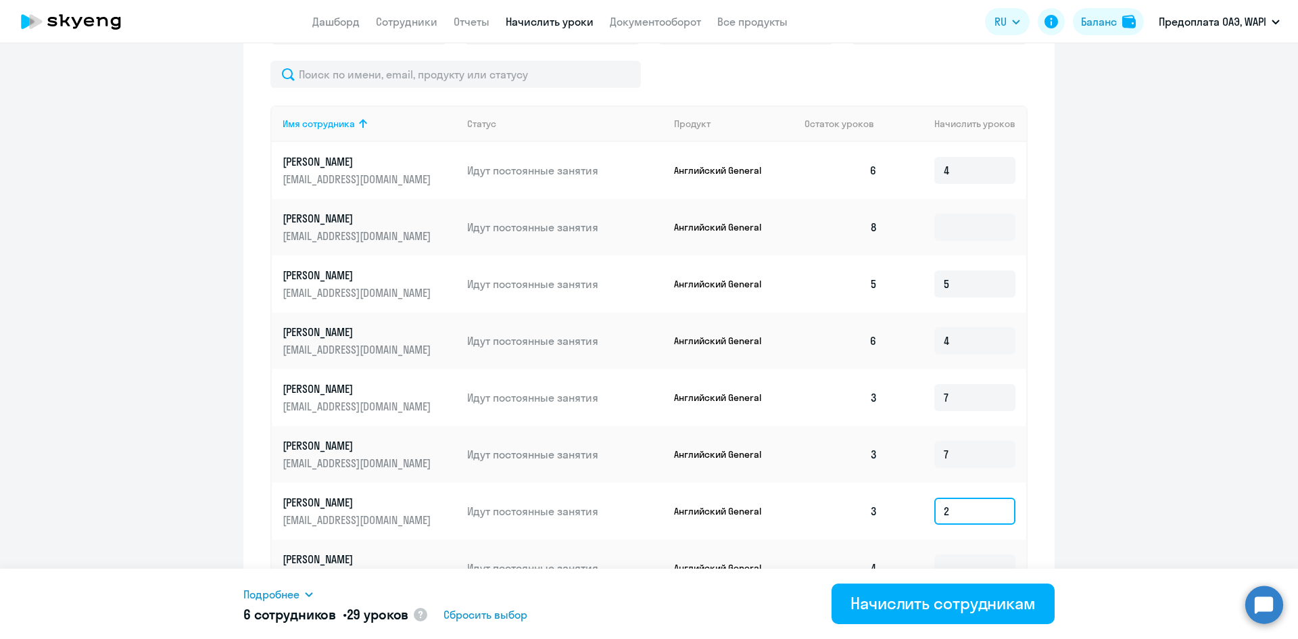
scroll to position [417, 0]
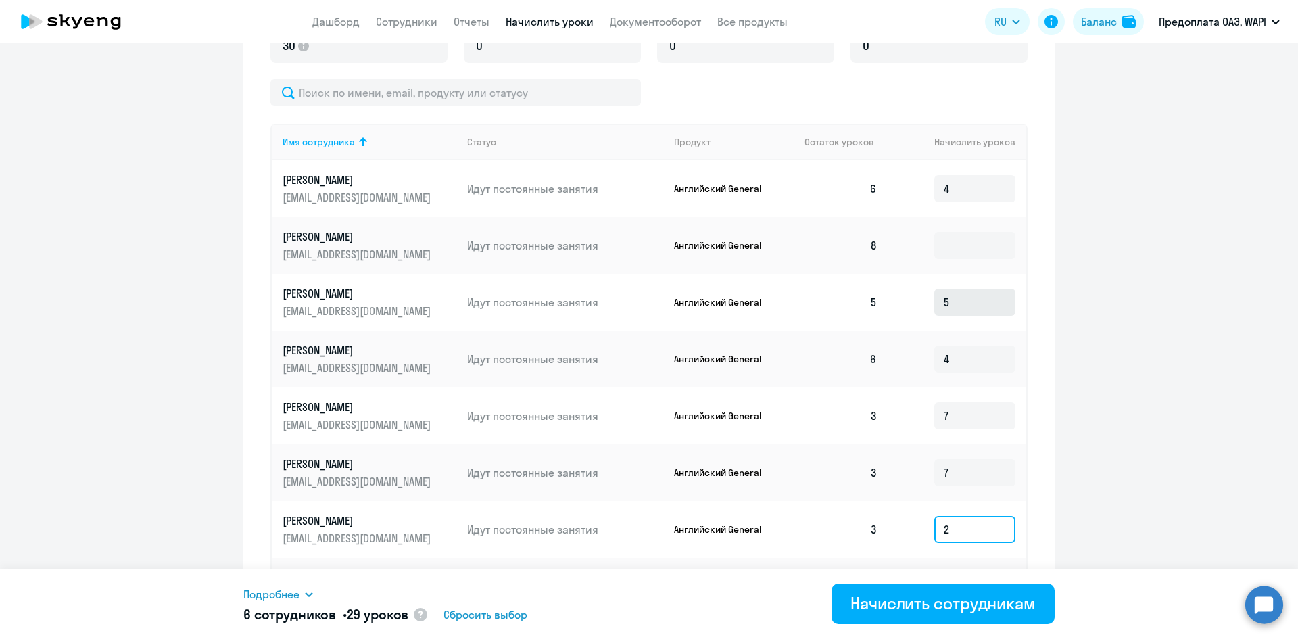
type input "2"
click at [956, 301] on input "5" at bounding box center [975, 302] width 81 height 27
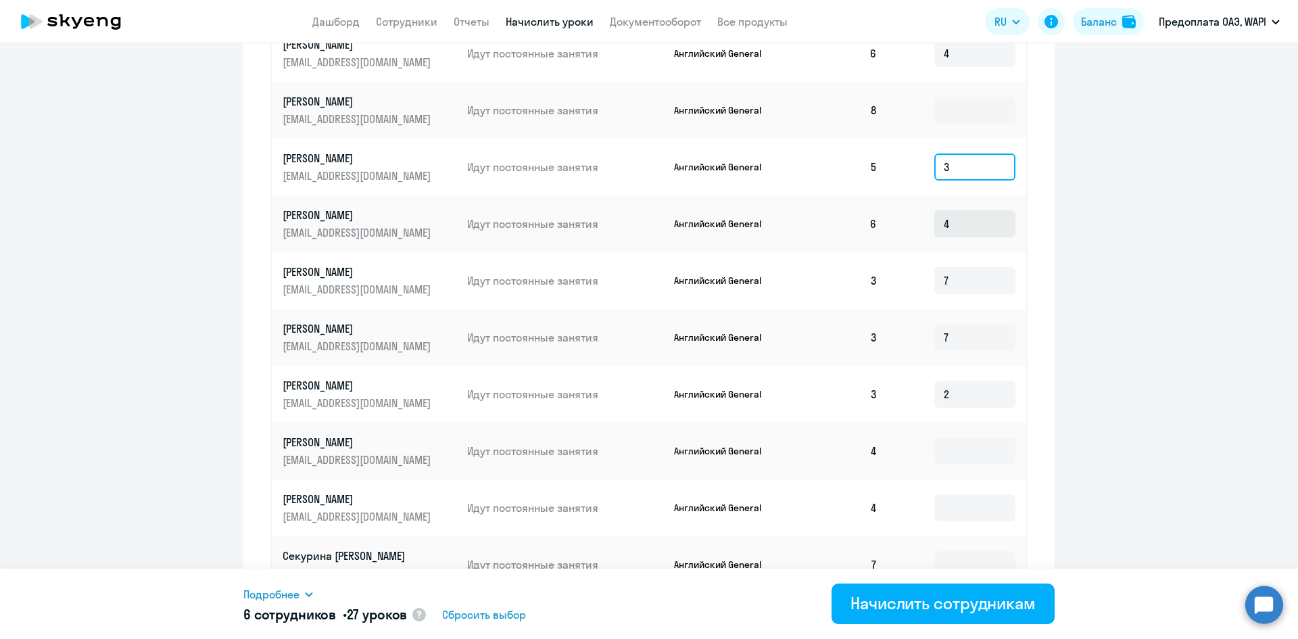
scroll to position [620, 0]
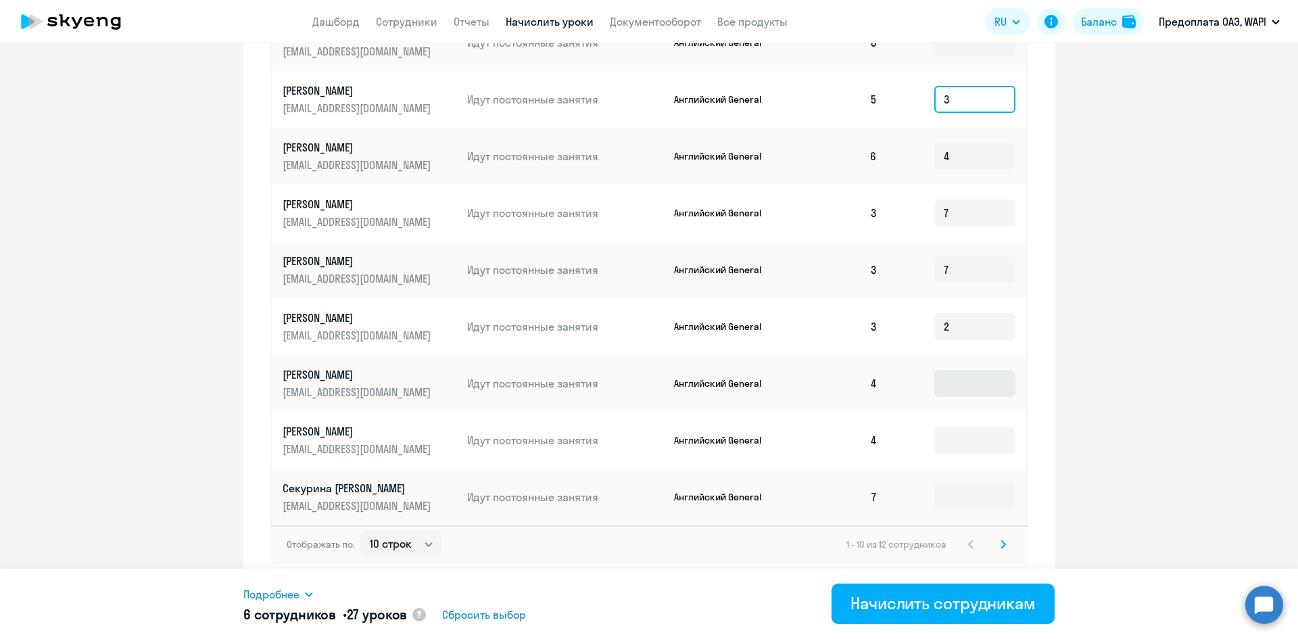
type input "3"
click at [955, 380] on input at bounding box center [975, 383] width 81 height 27
type input "1"
click at [949, 440] on input at bounding box center [975, 440] width 81 height 27
type input "1"
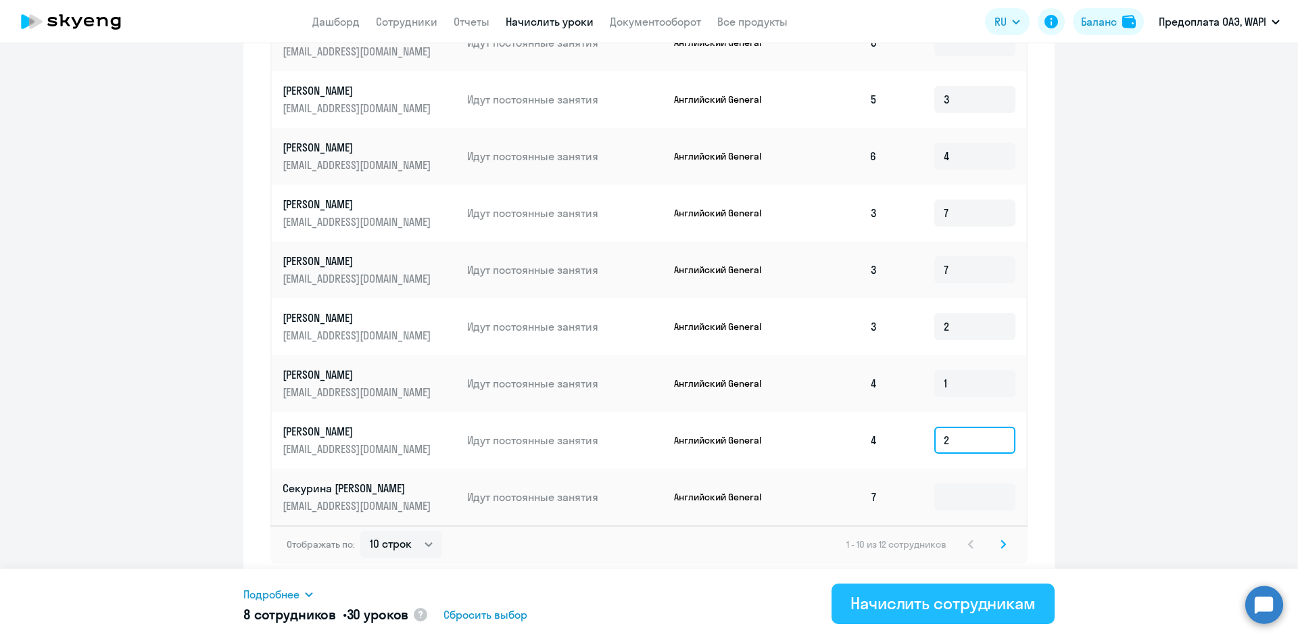
type input "2"
click at [921, 604] on div "Начислить сотрудникам" at bounding box center [943, 603] width 185 height 22
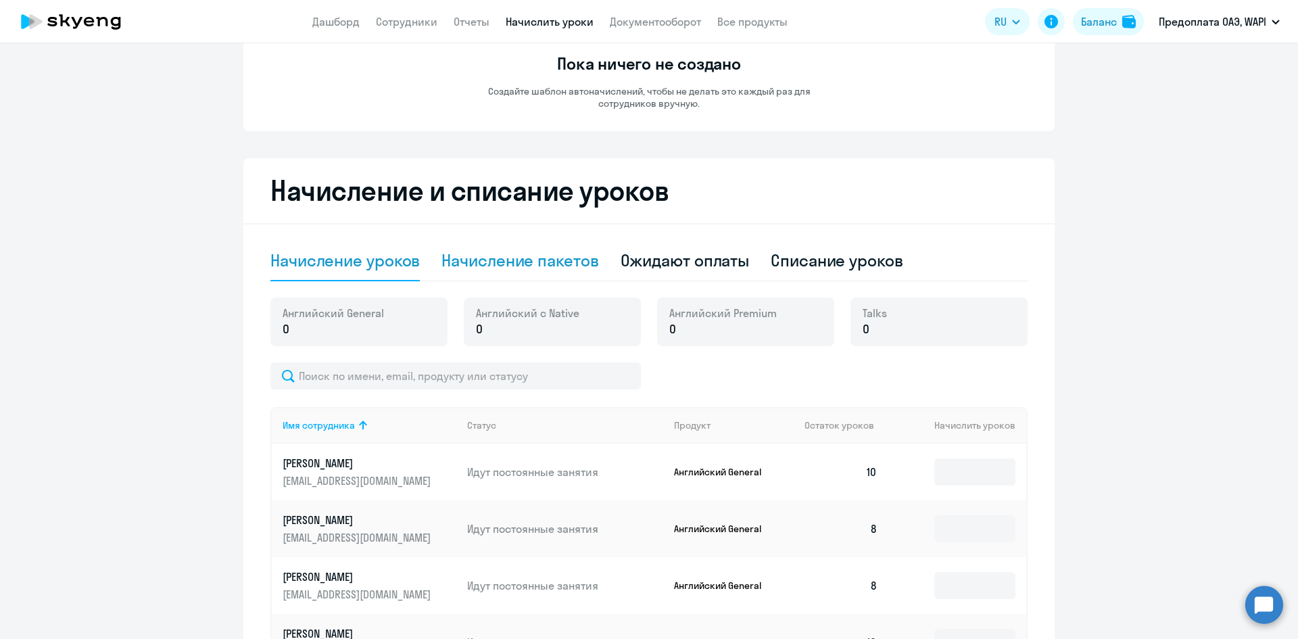
scroll to position [135, 0]
click at [506, 256] on div "Начисление пакетов" at bounding box center [520, 259] width 157 height 22
select select "10"
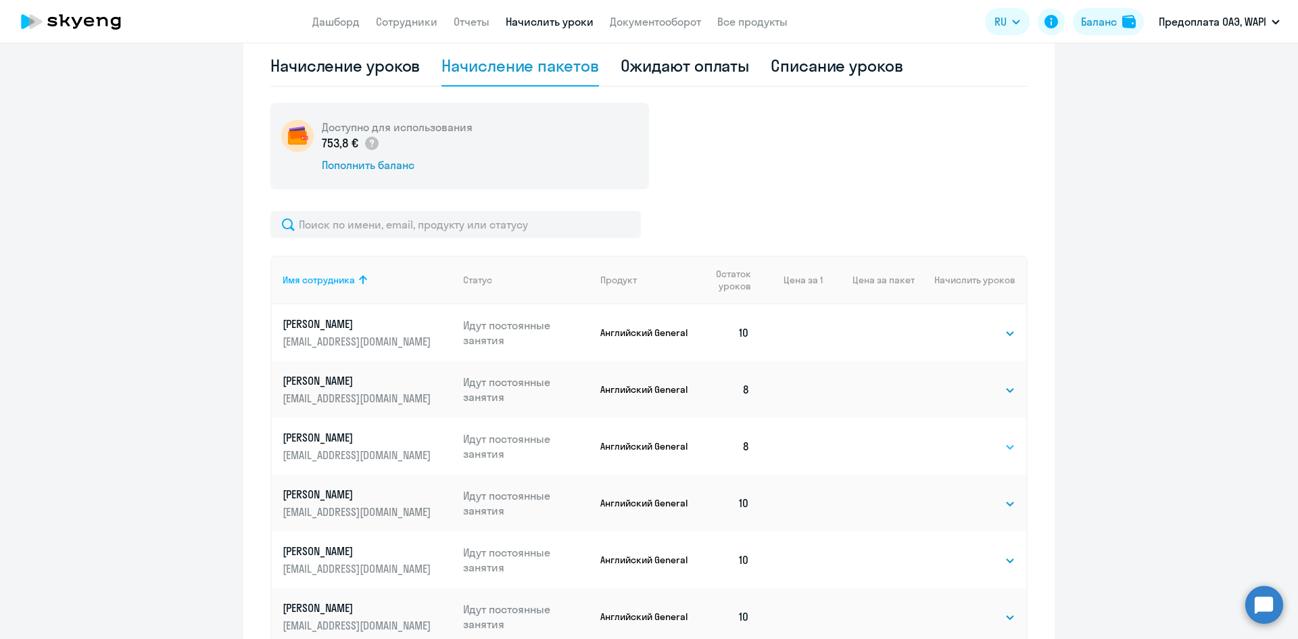
scroll to position [338, 0]
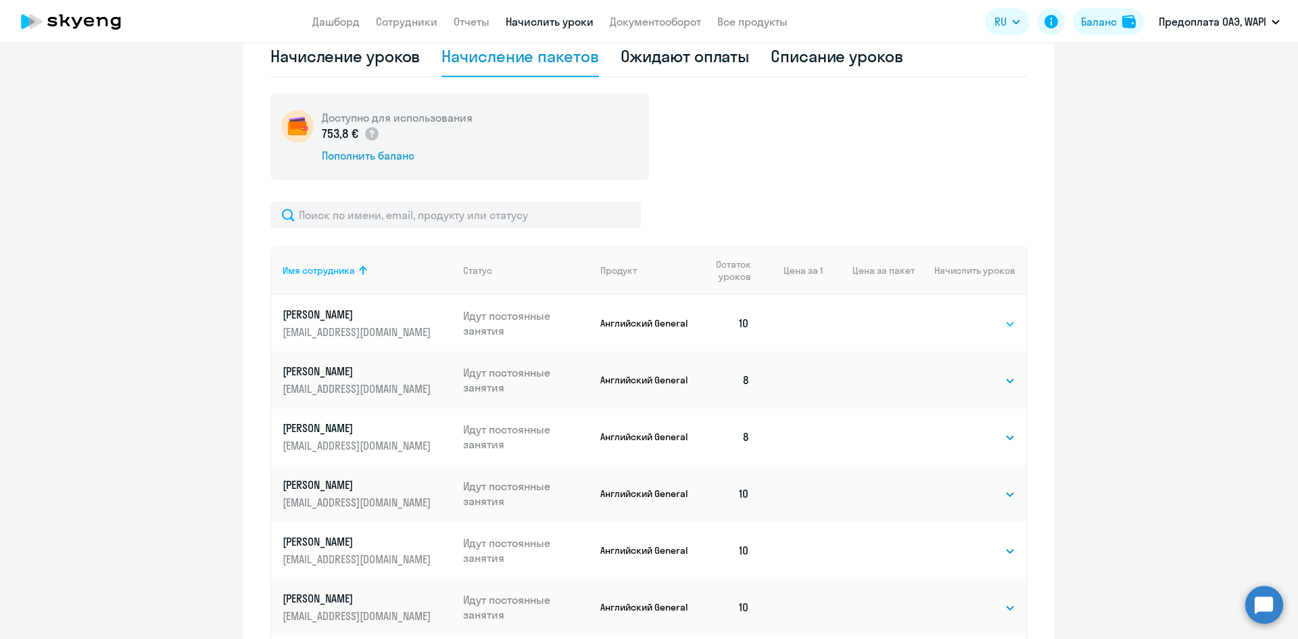
click at [1004, 326] on select "Выбрать 4 8 16 32 64 96 128" at bounding box center [987, 324] width 55 height 16
click at [897, 177] on div "Доступно для использования 753,8 € Пополнить баланс" at bounding box center [648, 136] width 757 height 87
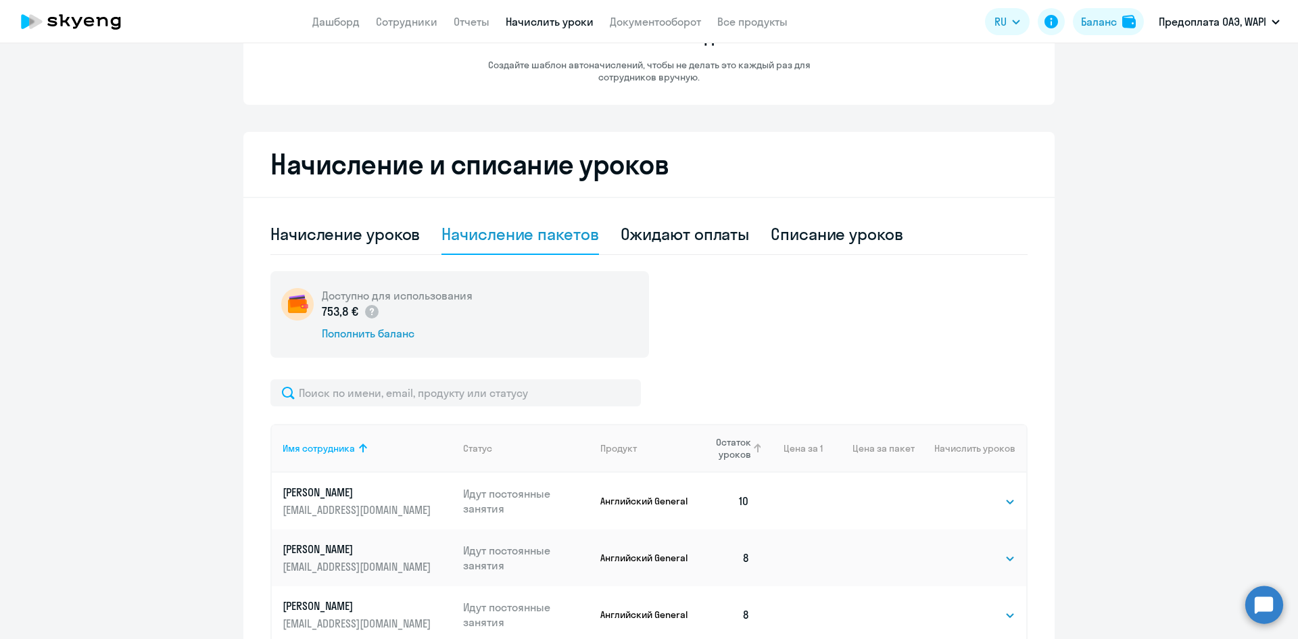
scroll to position [135, 0]
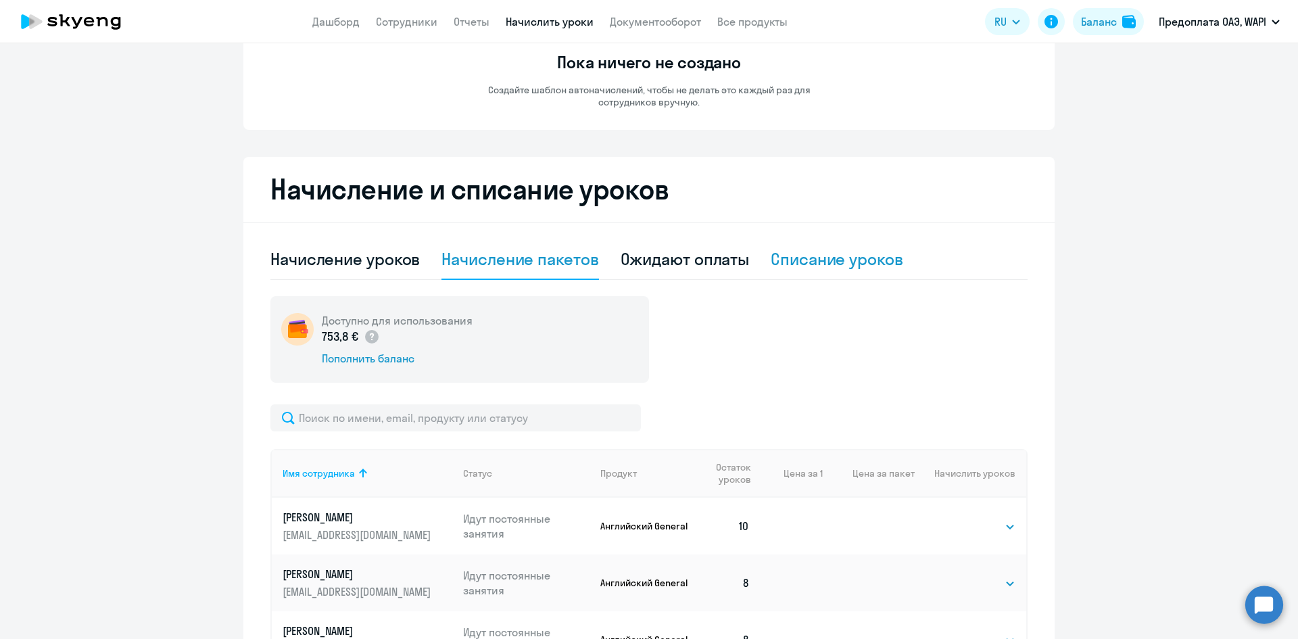
click at [809, 264] on div "Списание уроков" at bounding box center [837, 259] width 133 height 22
select select "10"
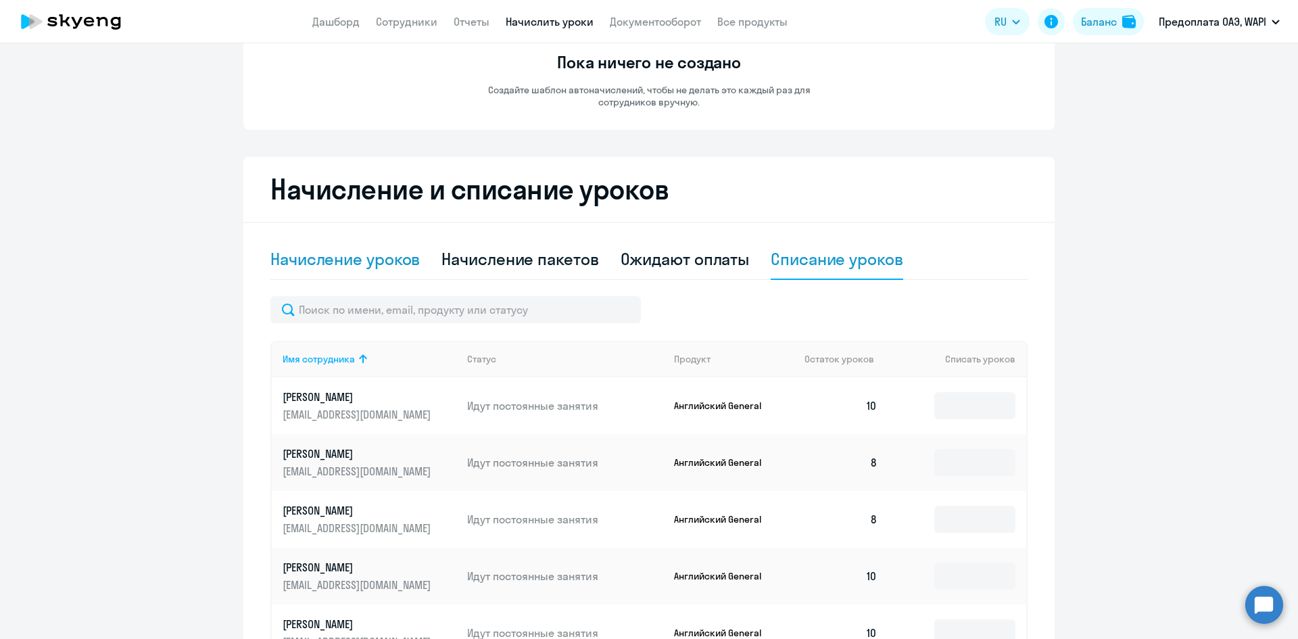
click at [350, 262] on div "Начисление уроков" at bounding box center [344, 259] width 149 height 22
select select "10"
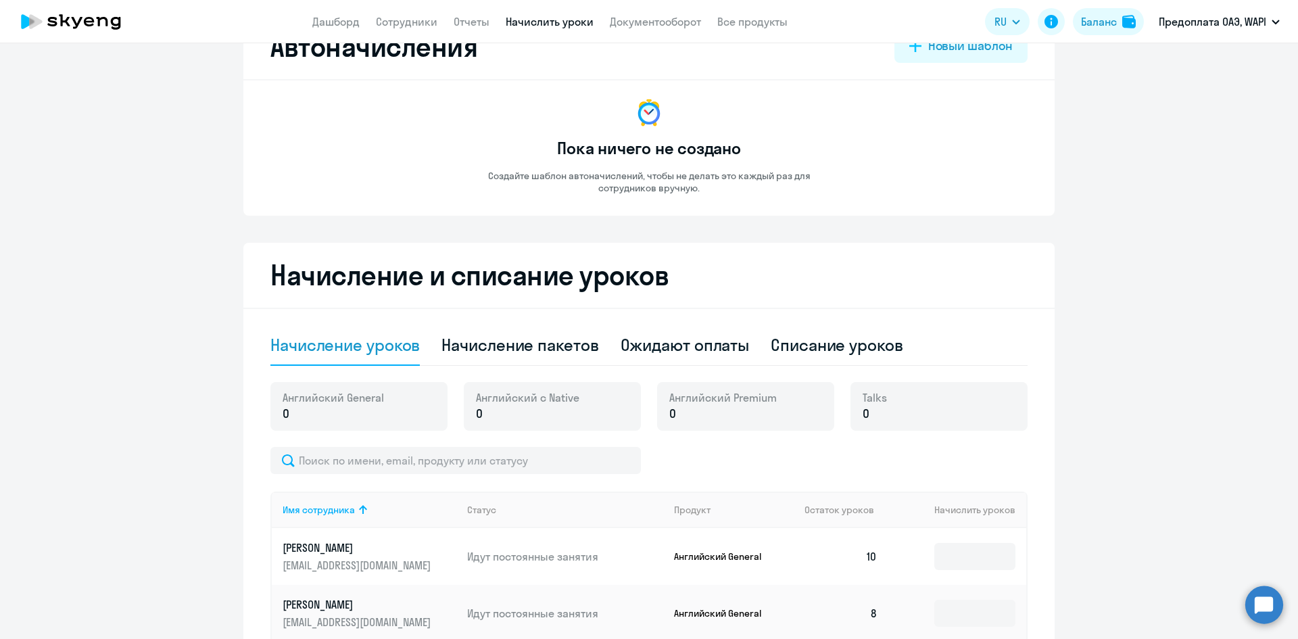
scroll to position [0, 0]
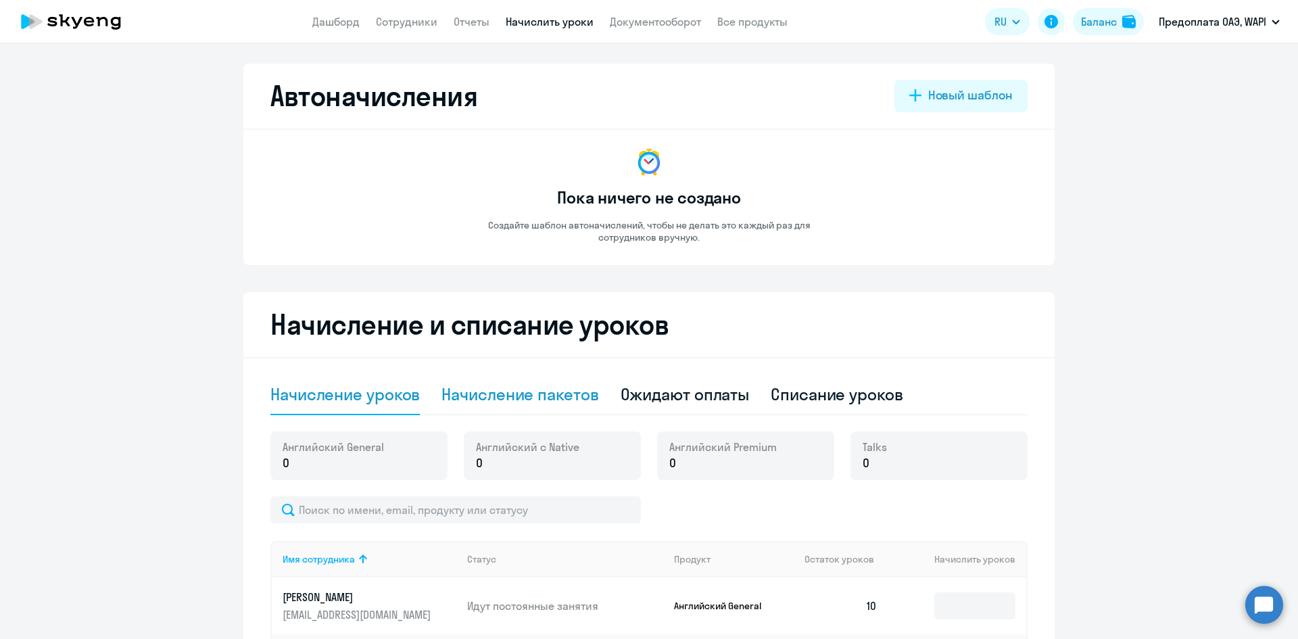
click at [529, 390] on div "Начисление пакетов" at bounding box center [520, 394] width 157 height 22
select select "10"
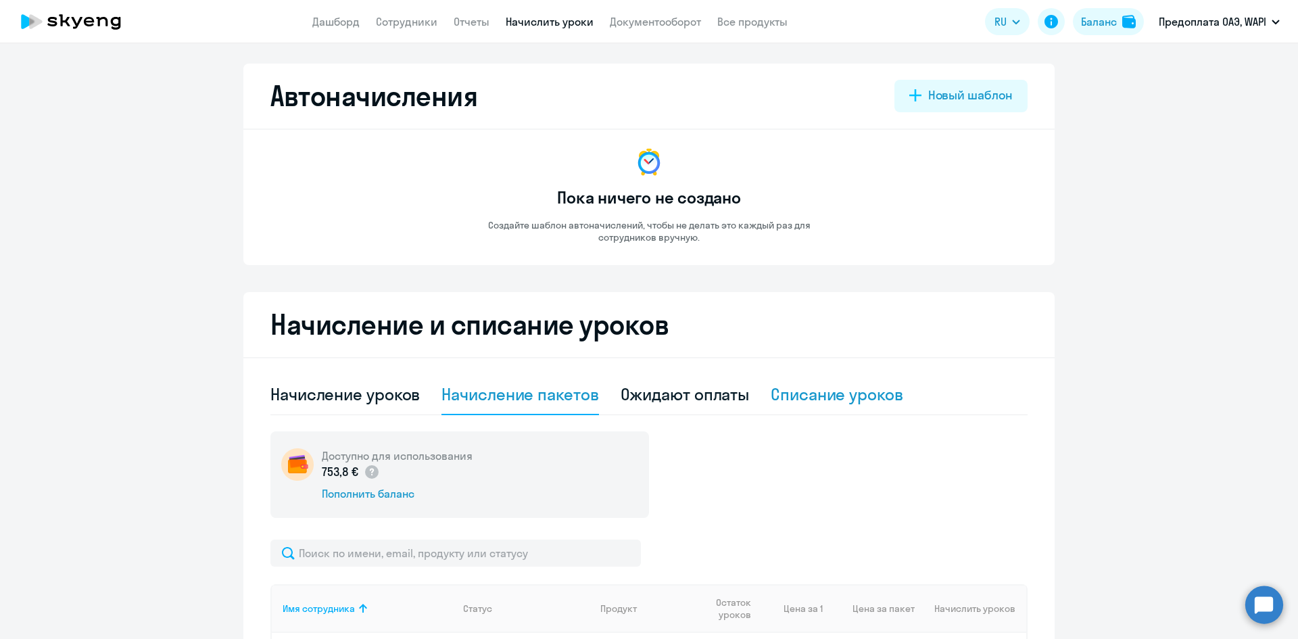
click at [823, 387] on div "Списание уроков" at bounding box center [837, 394] width 133 height 22
select select "10"
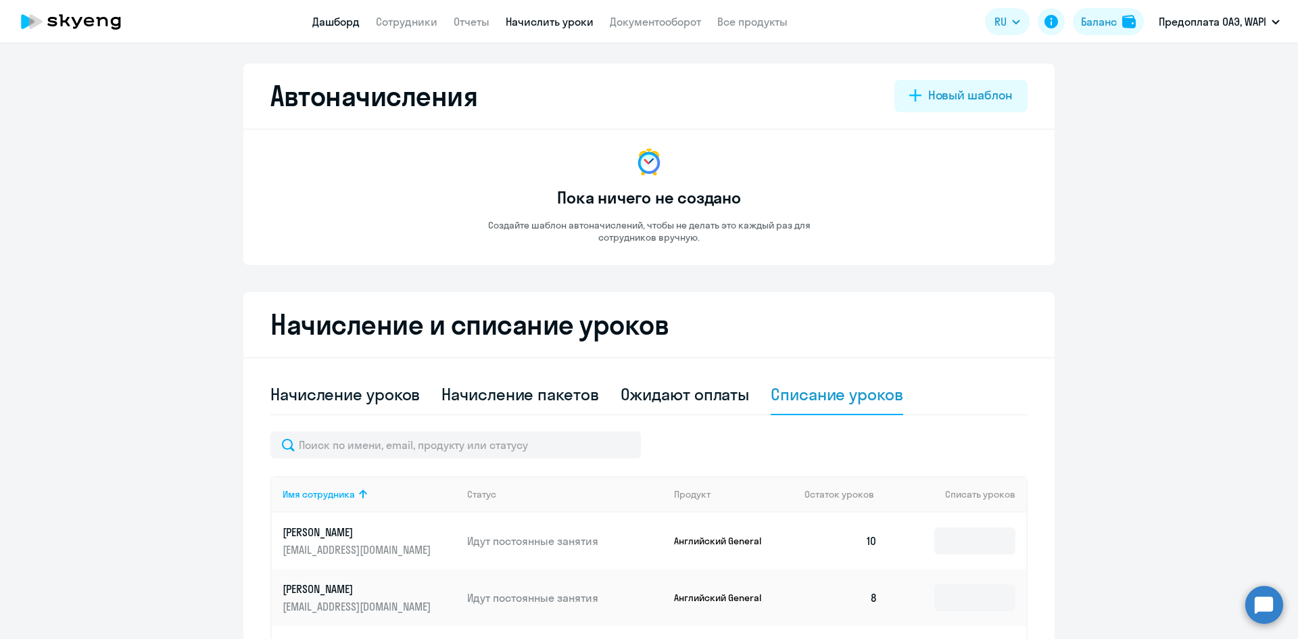
drag, startPoint x: 344, startPoint y: 19, endPoint x: 361, endPoint y: 54, distance: 39.3
click at [343, 20] on link "Дашборд" at bounding box center [335, 22] width 47 height 14
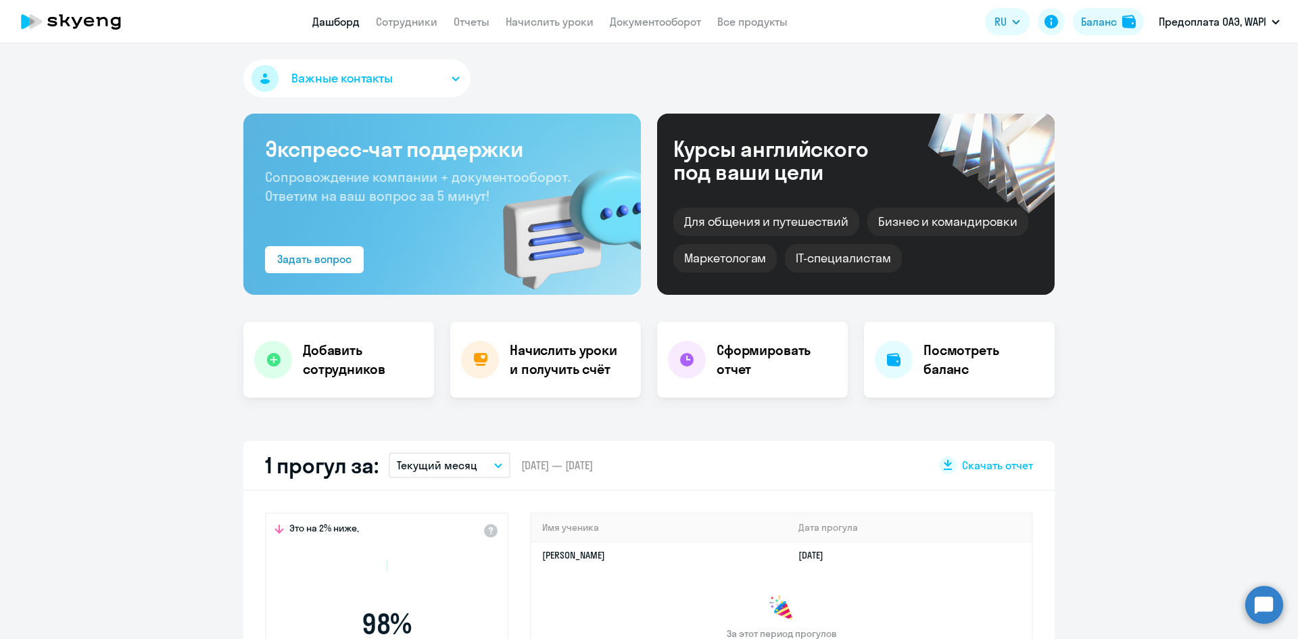
select select "30"
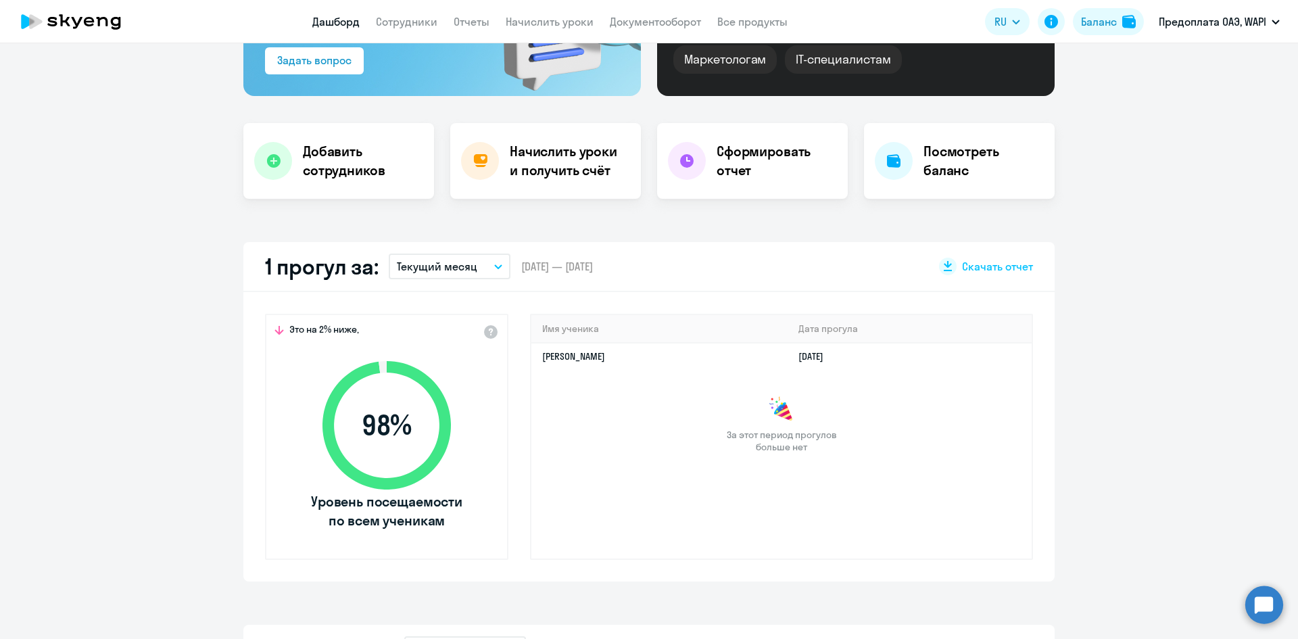
scroll to position [203, 0]
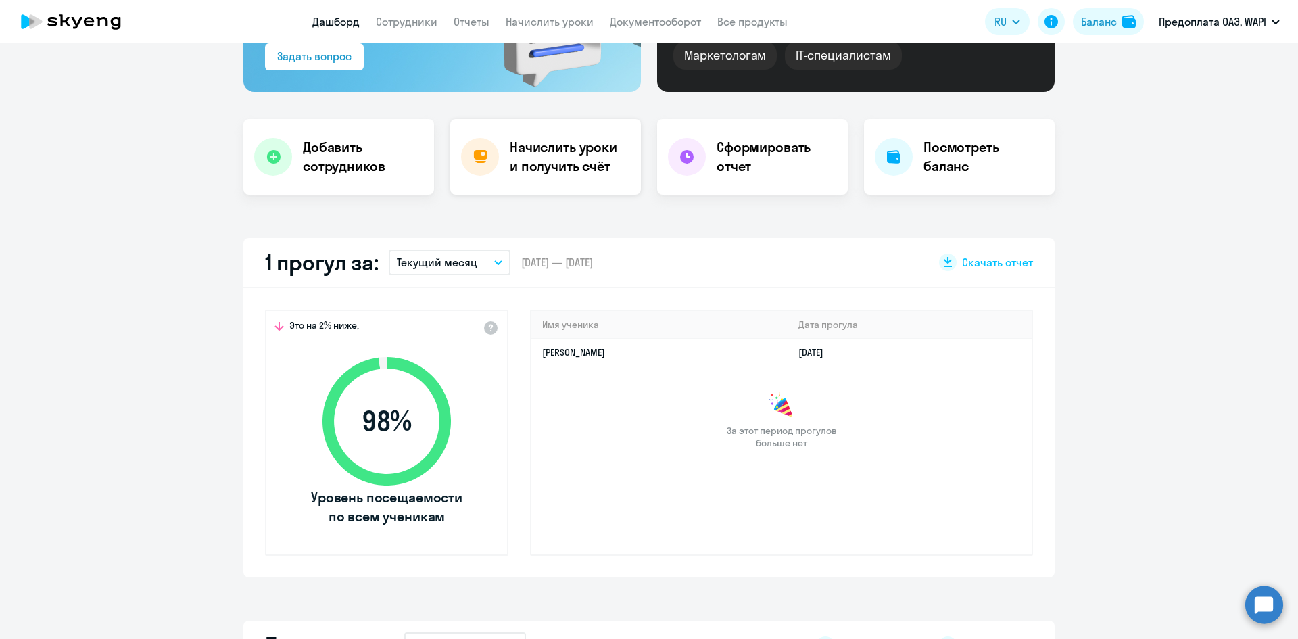
click at [571, 164] on h4 "Начислить уроки и получить счёт" at bounding box center [569, 157] width 118 height 38
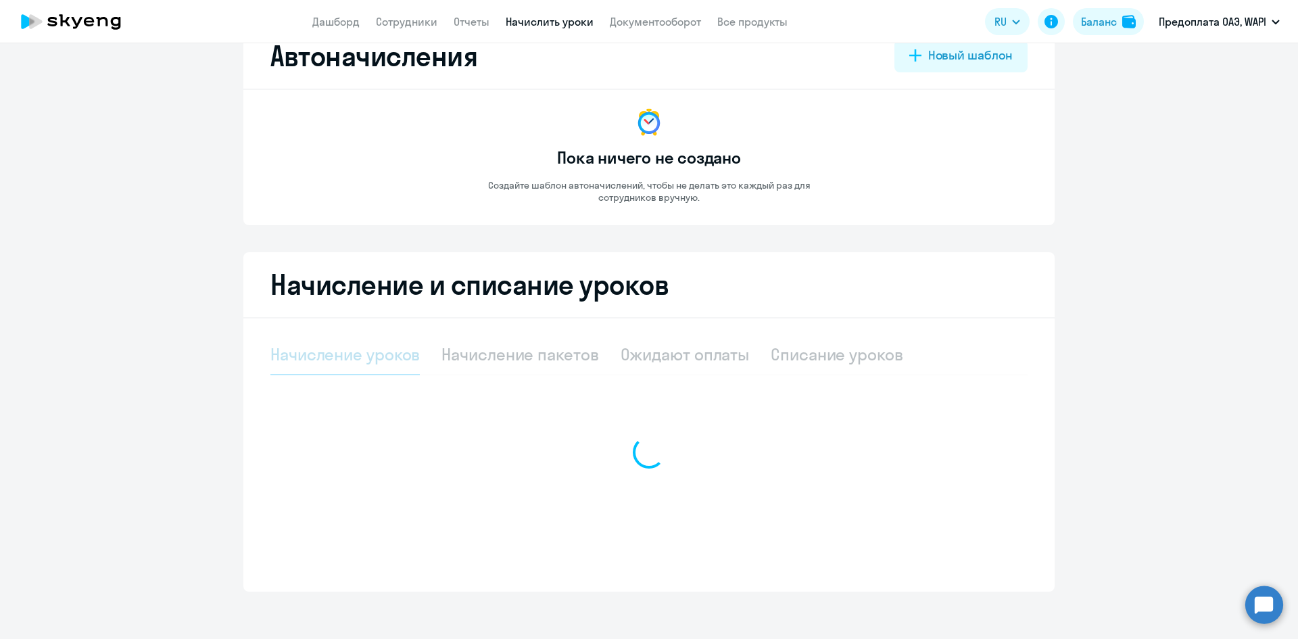
select select "10"
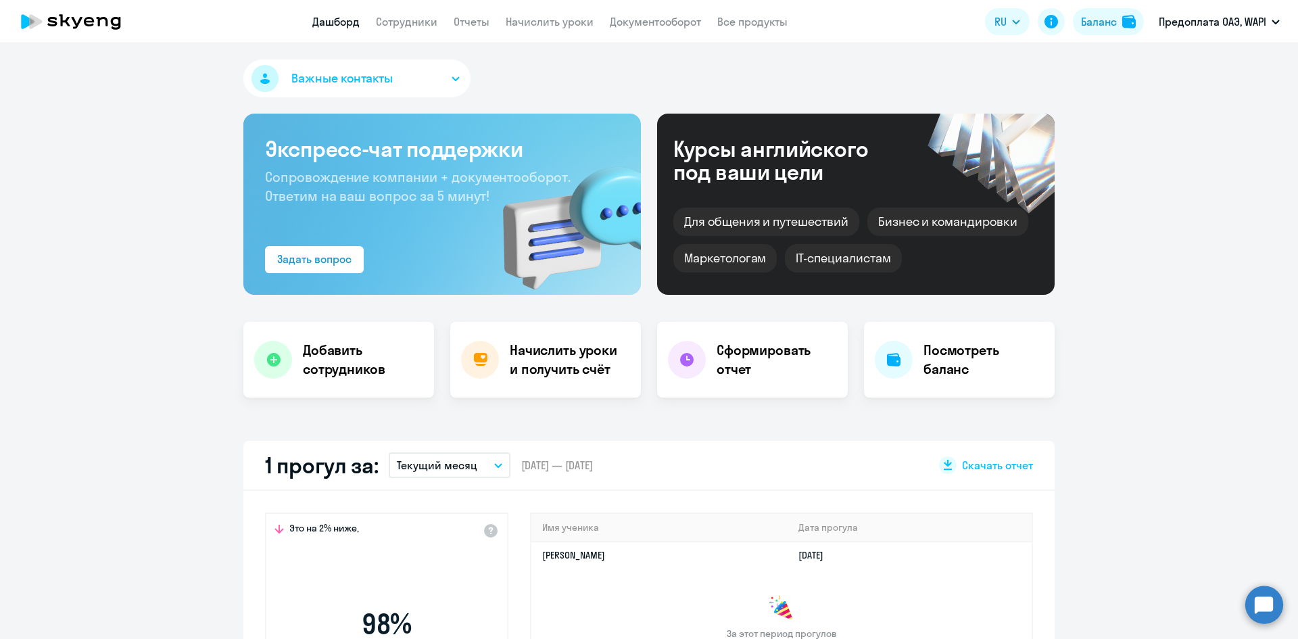
select select "30"
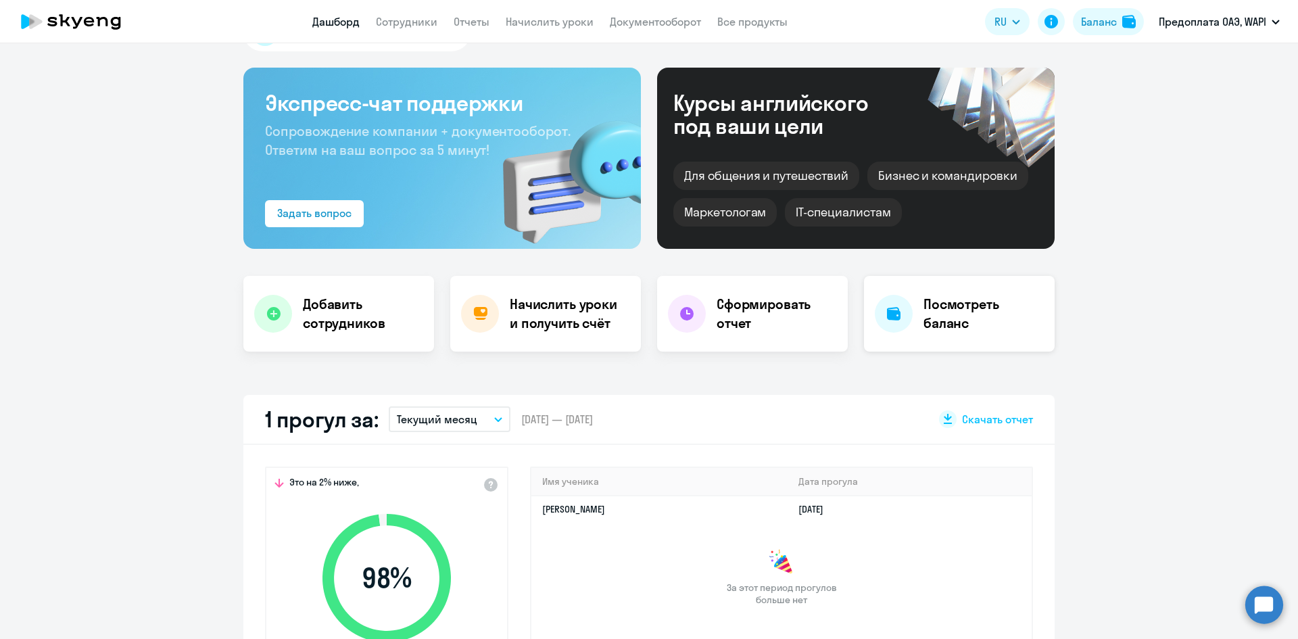
scroll to position [68, 0]
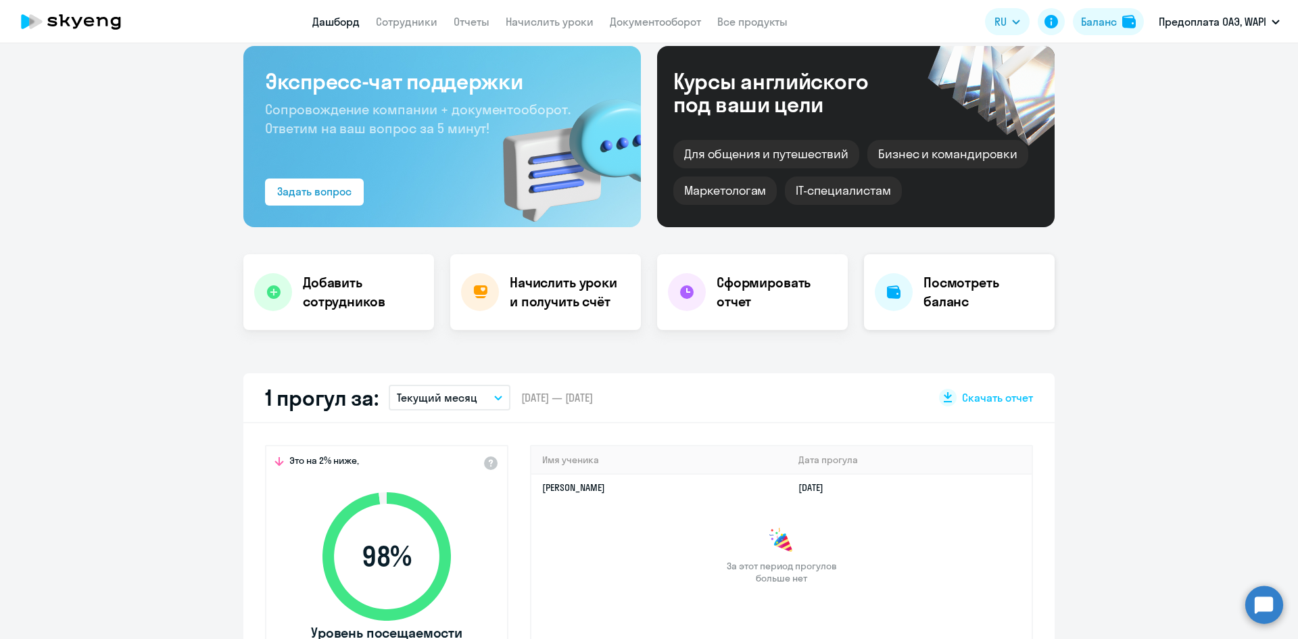
click at [940, 301] on h4 "Посмотреть баланс" at bounding box center [984, 292] width 120 height 38
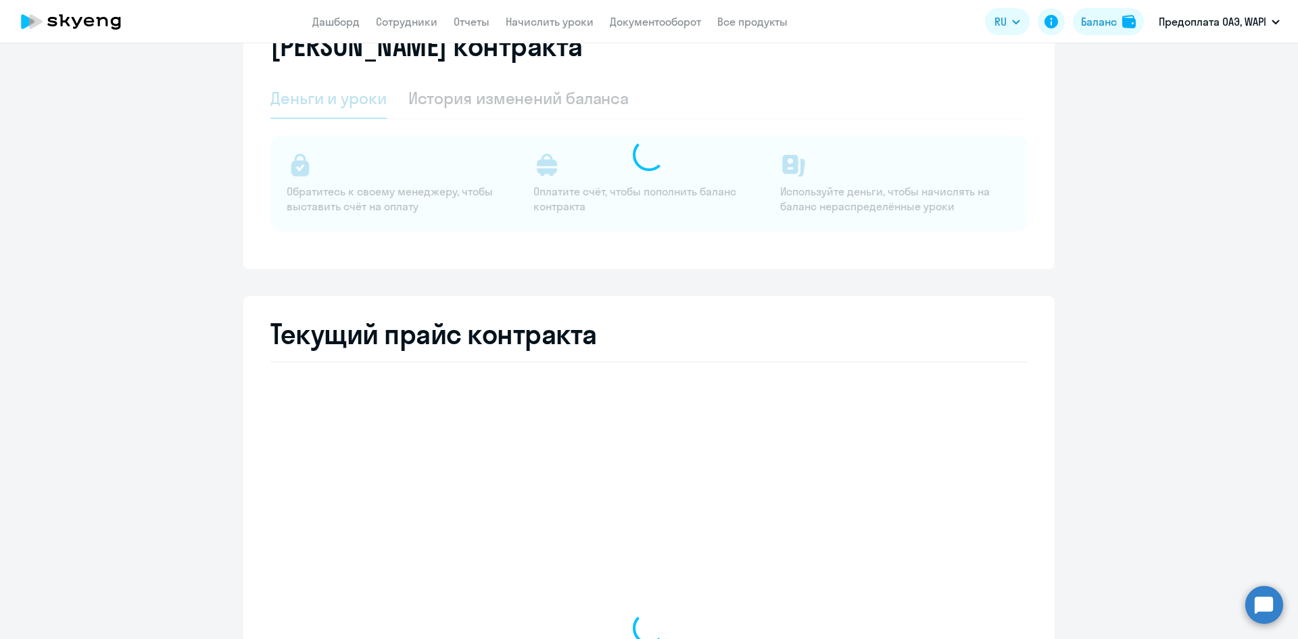
select select "english_adult_not_native_speaker"
